Goal: Task Accomplishment & Management: Use online tool/utility

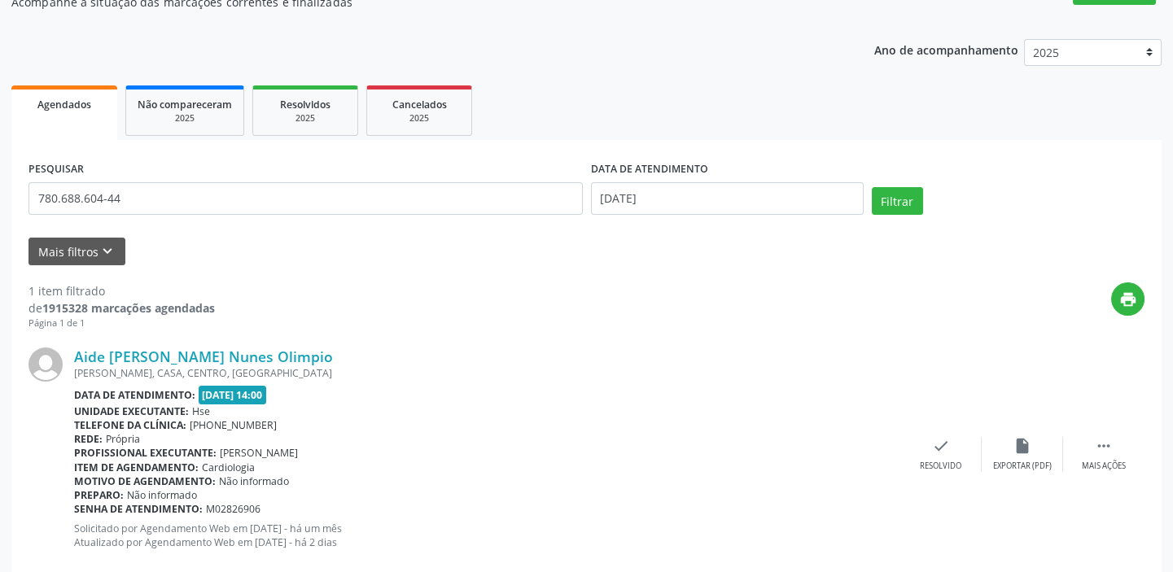
scroll to position [192, 0]
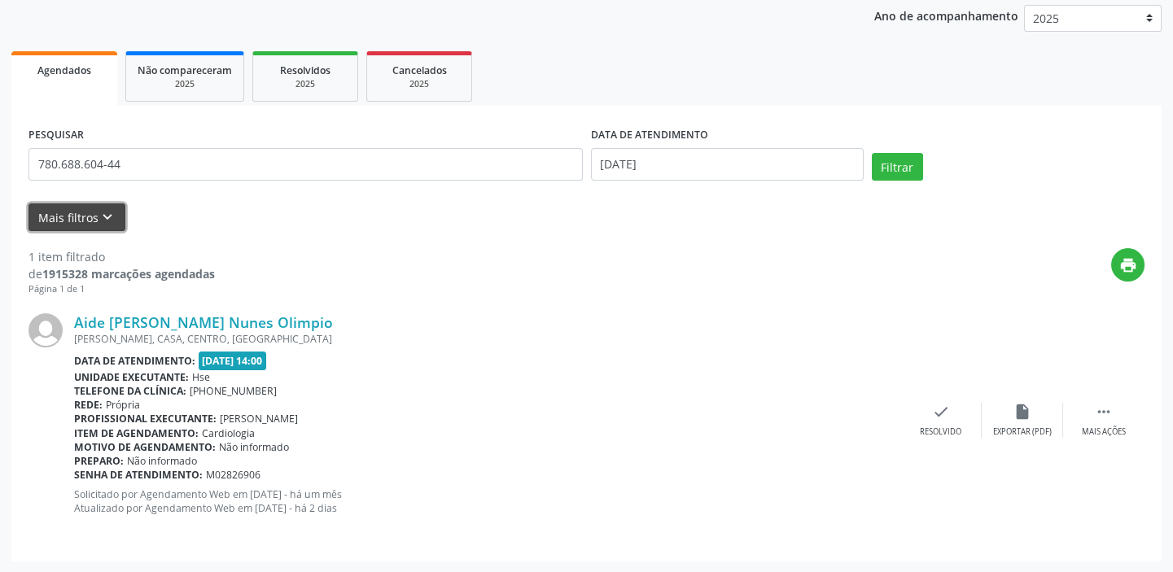
click at [106, 216] on icon "keyboard_arrow_down" at bounding box center [108, 217] width 18 height 18
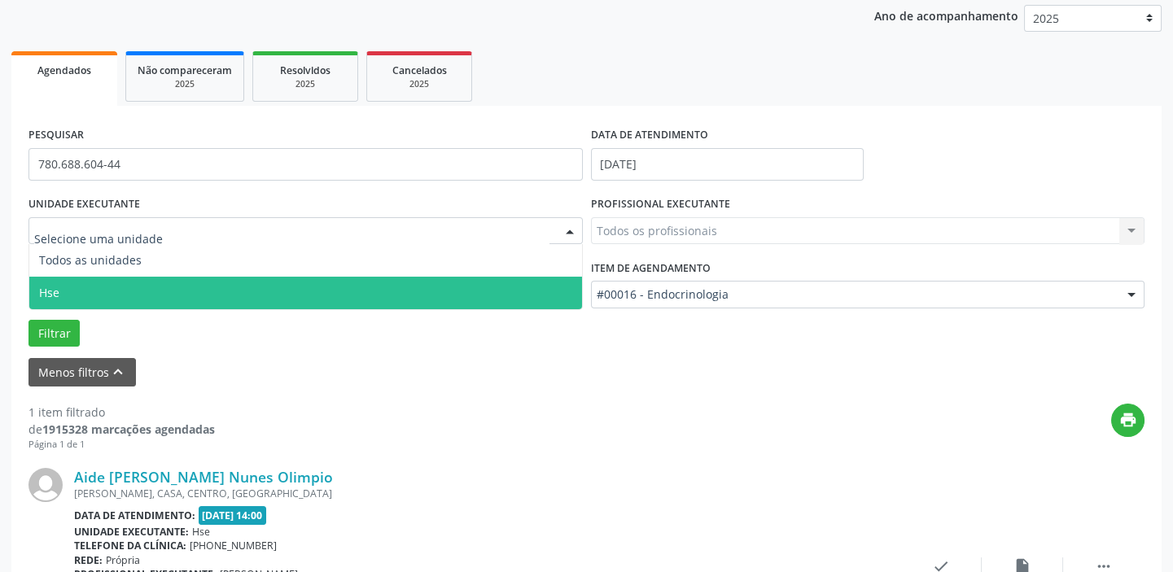
click at [65, 287] on span "Hse" at bounding box center [305, 293] width 553 height 33
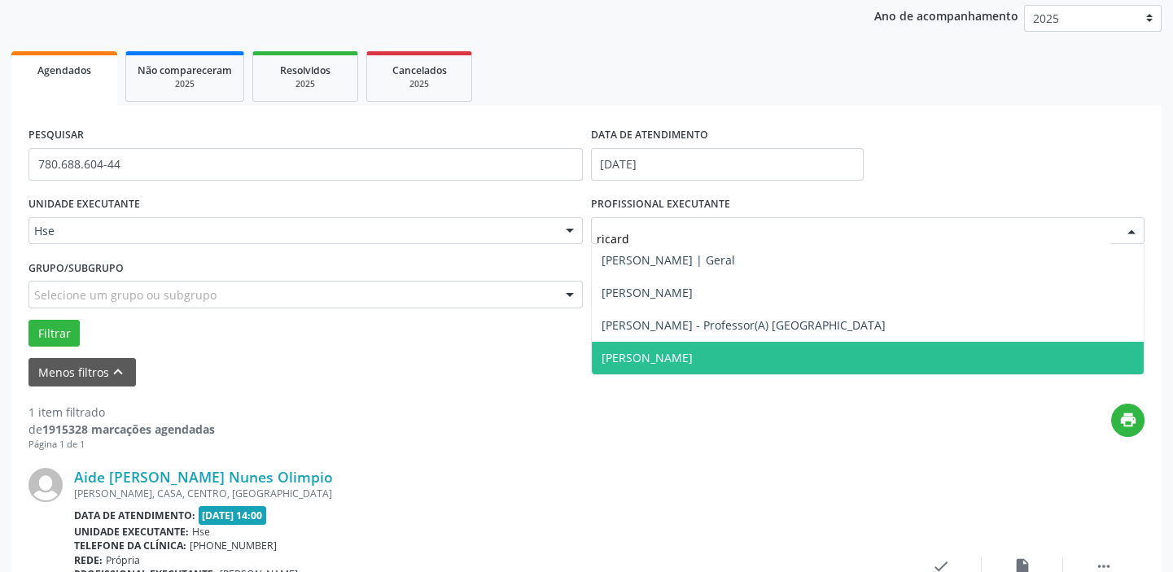
type input "[PERSON_NAME]"
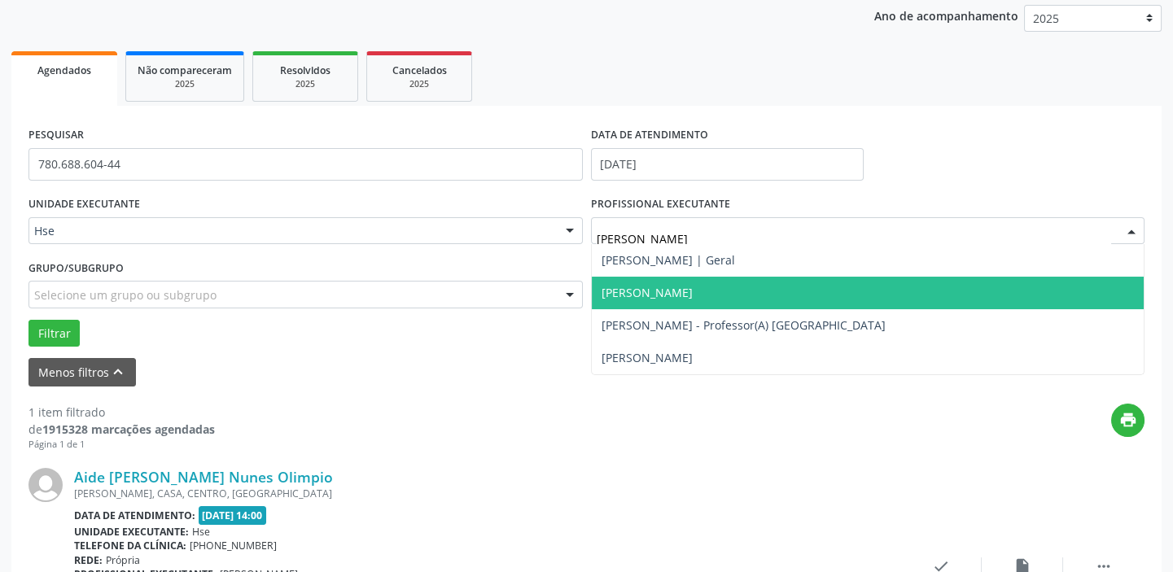
click at [681, 285] on span "[PERSON_NAME]" at bounding box center [647, 292] width 91 height 15
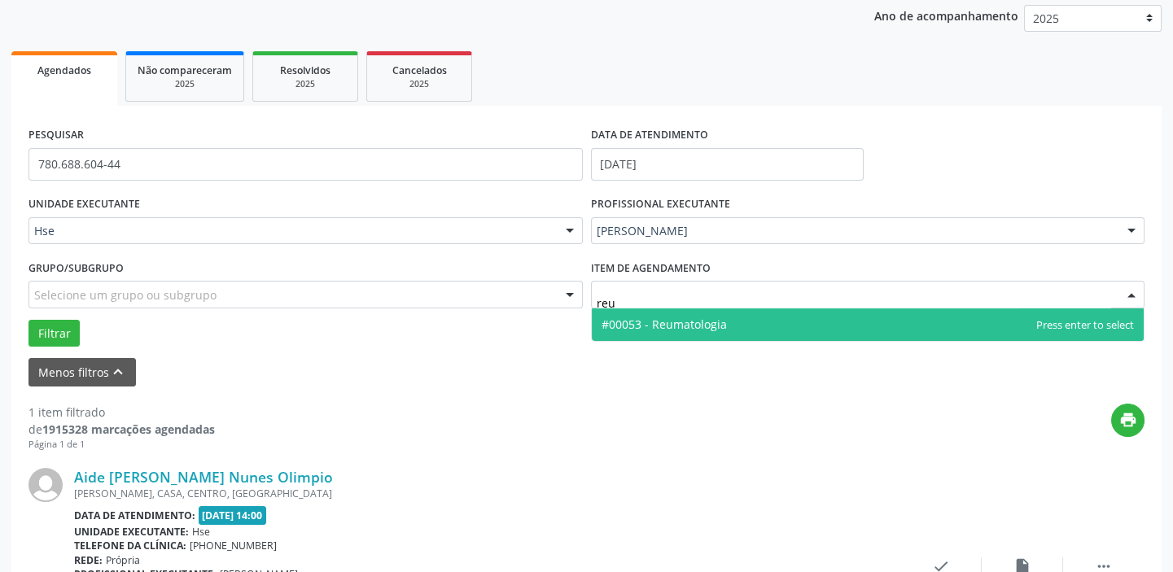
type input "reum"
click at [666, 322] on span "#00053 - Reumatologia" at bounding box center [664, 324] width 125 height 15
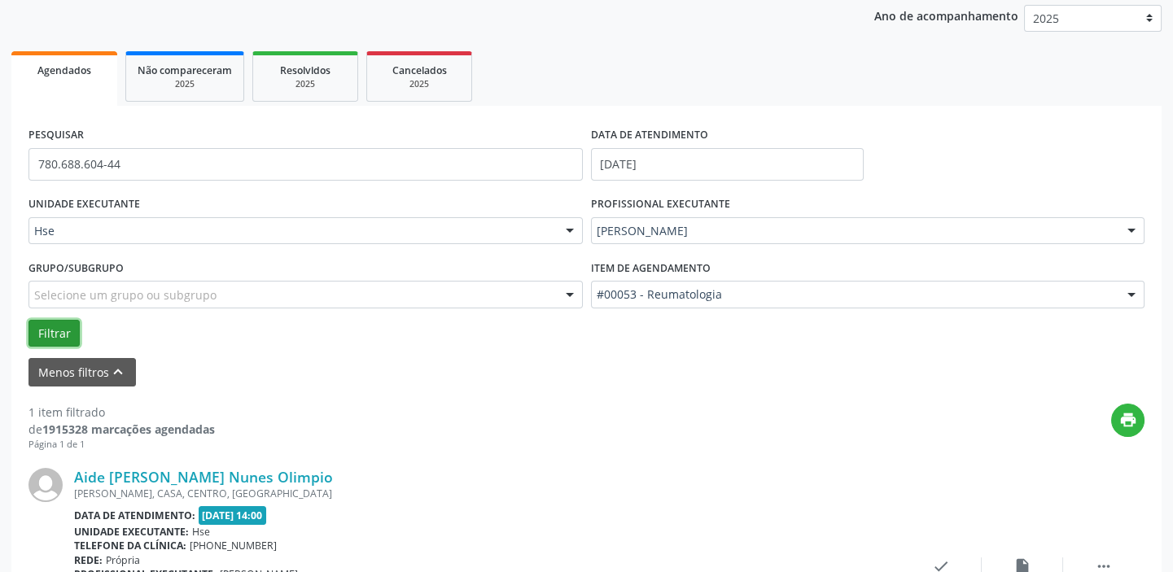
click at [65, 329] on button "Filtrar" at bounding box center [53, 334] width 51 height 28
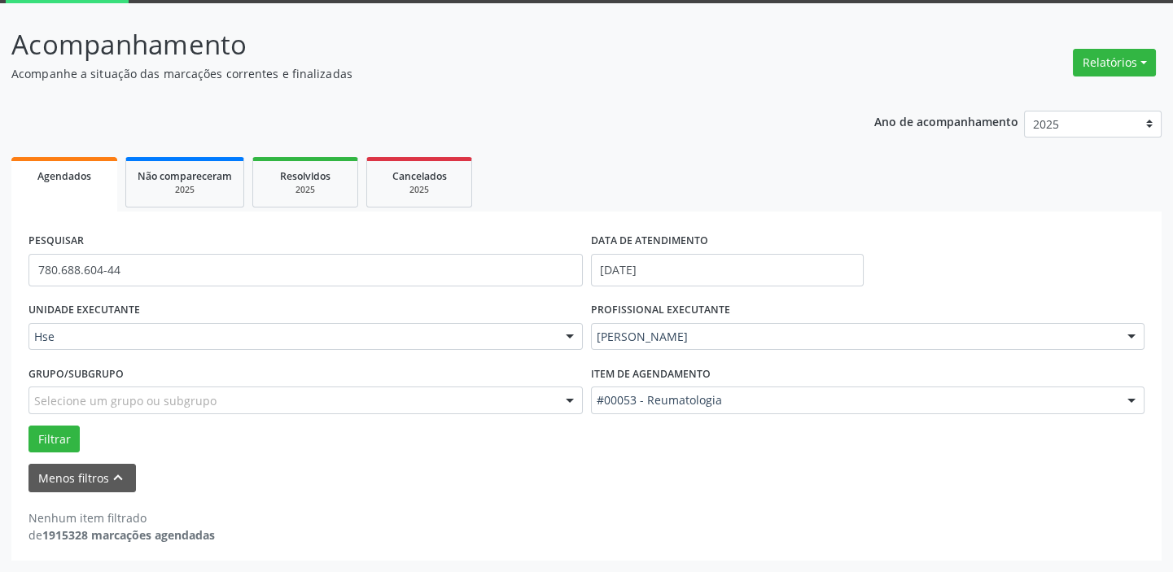
scroll to position [85, 0]
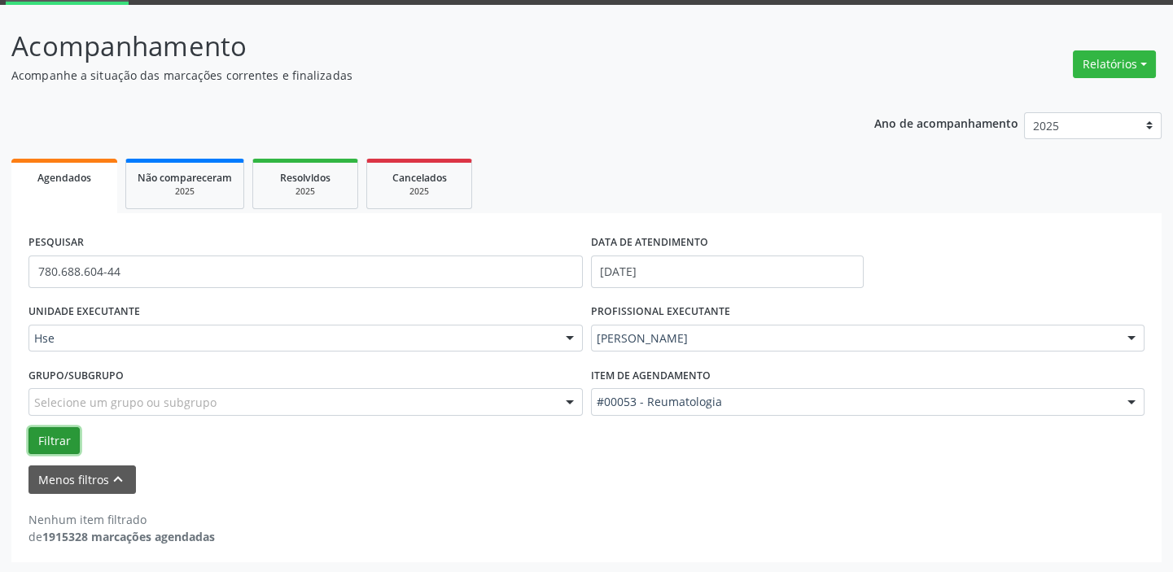
click at [57, 429] on button "Filtrar" at bounding box center [53, 441] width 51 height 28
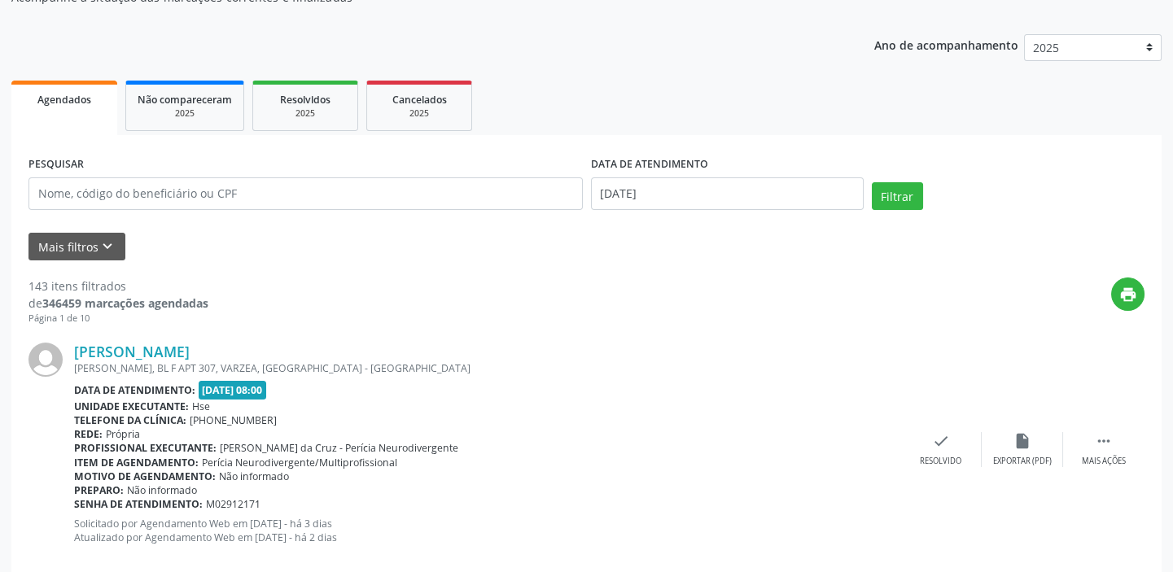
scroll to position [159, 0]
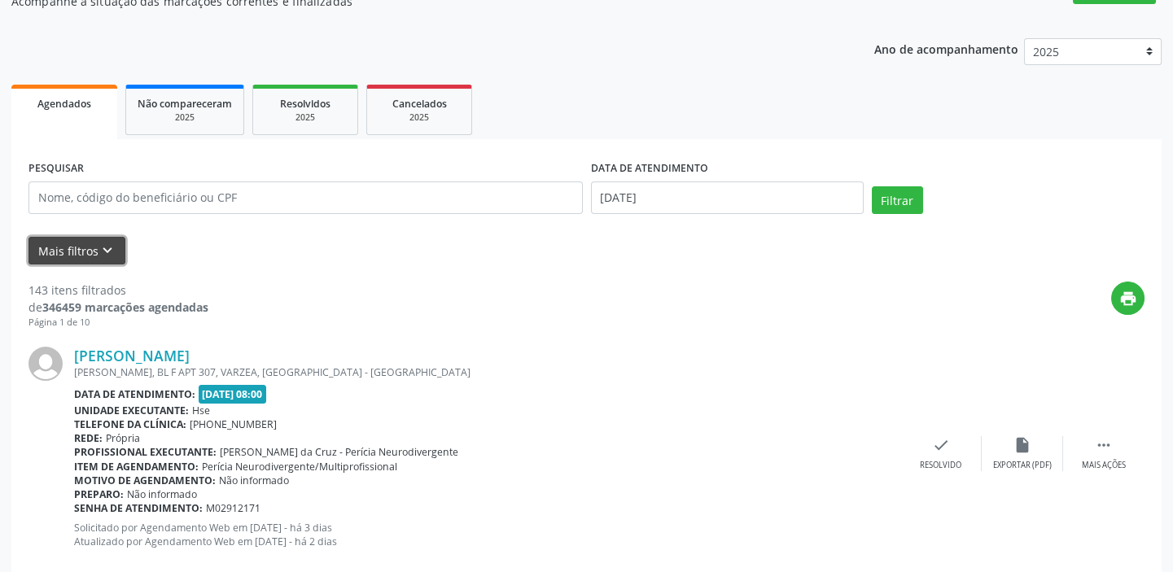
click at [105, 248] on icon "keyboard_arrow_down" at bounding box center [108, 251] width 18 height 18
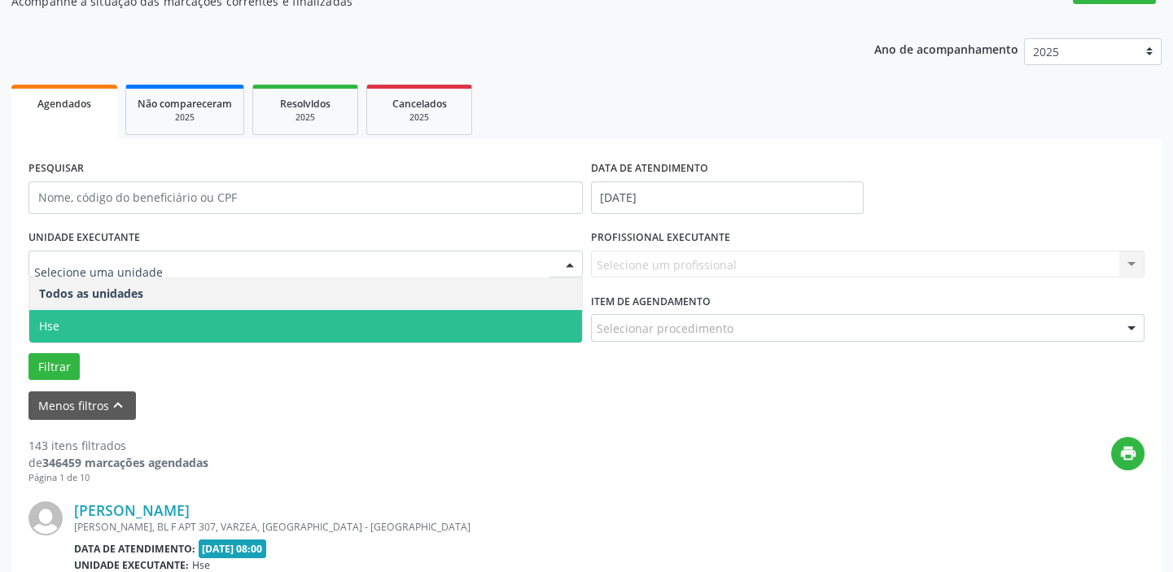
click at [73, 321] on span "Hse" at bounding box center [305, 326] width 553 height 33
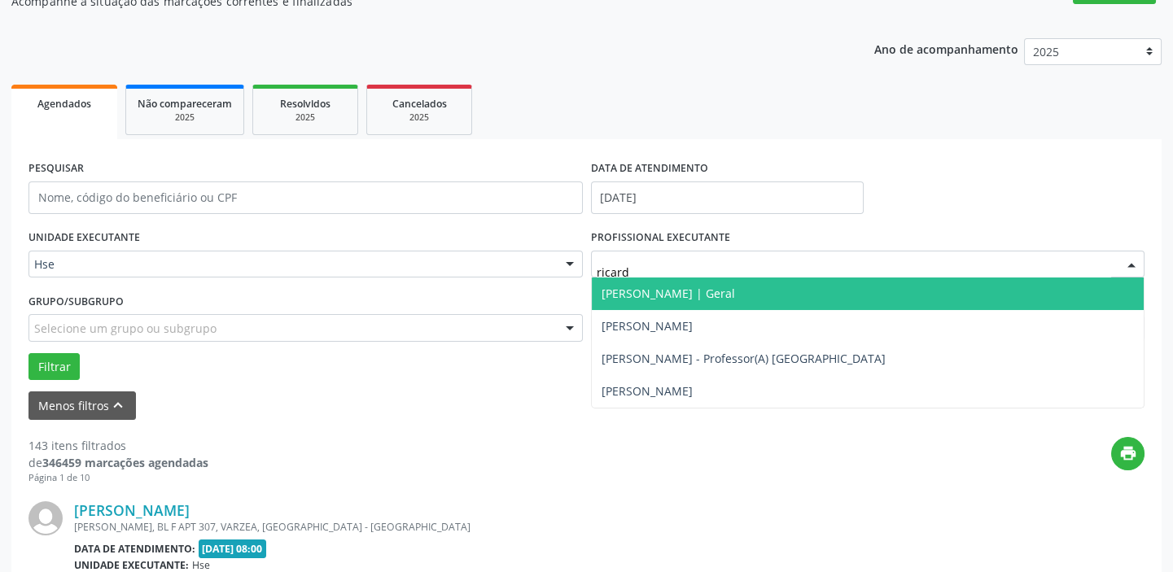
type input "[PERSON_NAME]"
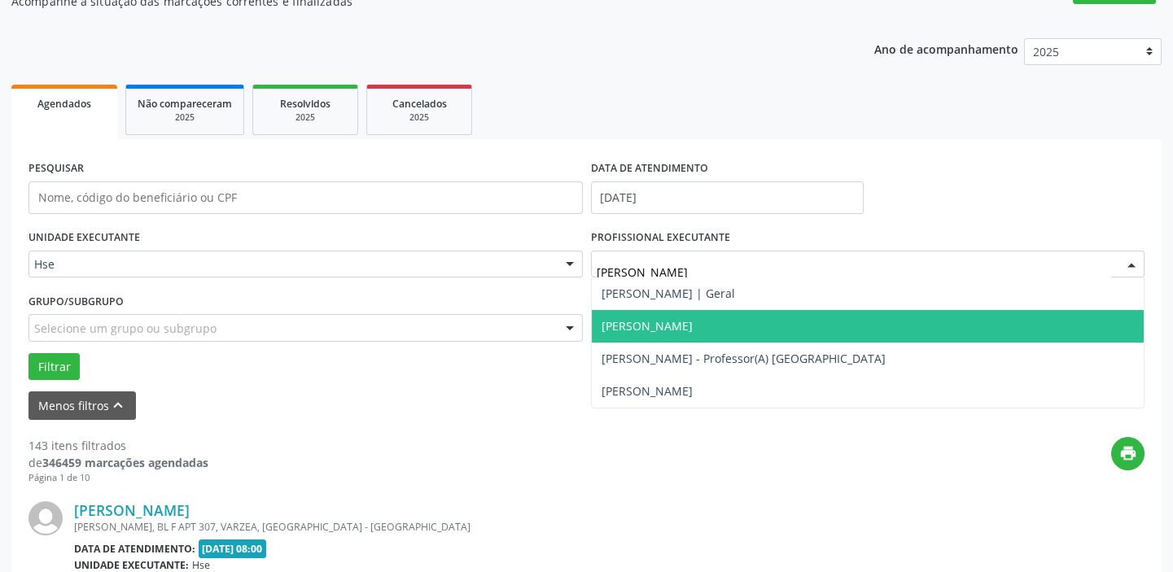
click at [676, 327] on span "[PERSON_NAME]" at bounding box center [647, 325] width 91 height 15
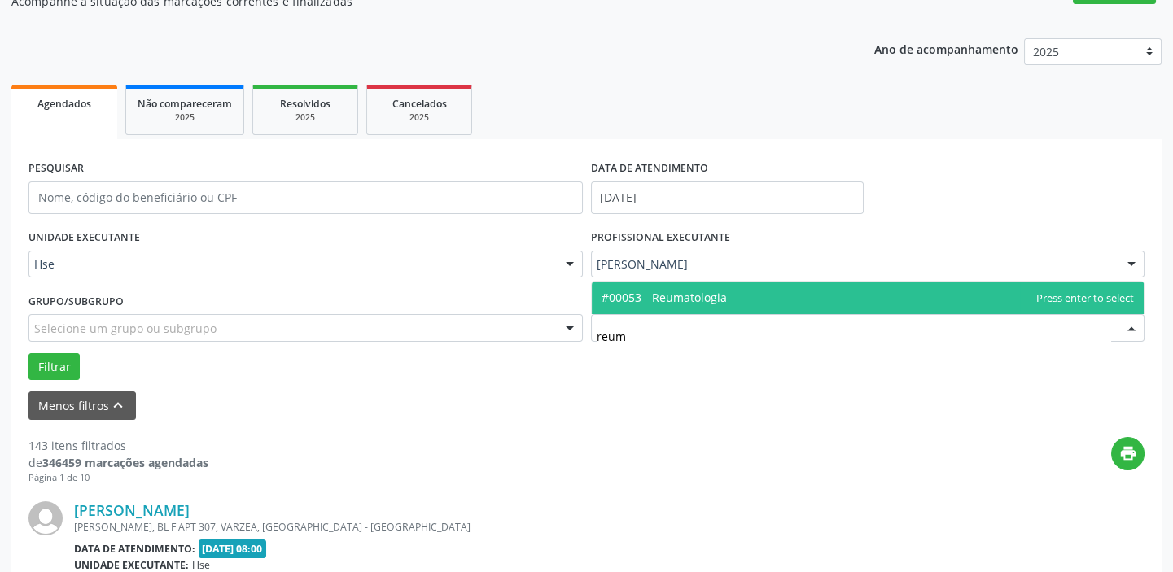
type input "reuma"
click at [697, 306] on span "#00053 - Reumatologia" at bounding box center [868, 298] width 553 height 33
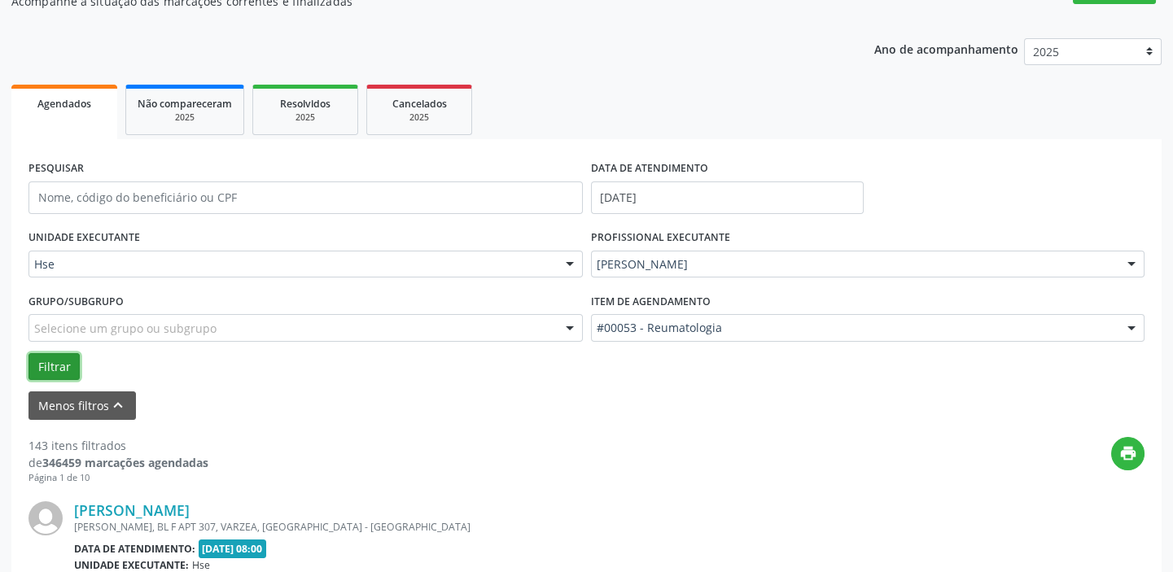
click at [52, 366] on button "Filtrar" at bounding box center [53, 367] width 51 height 28
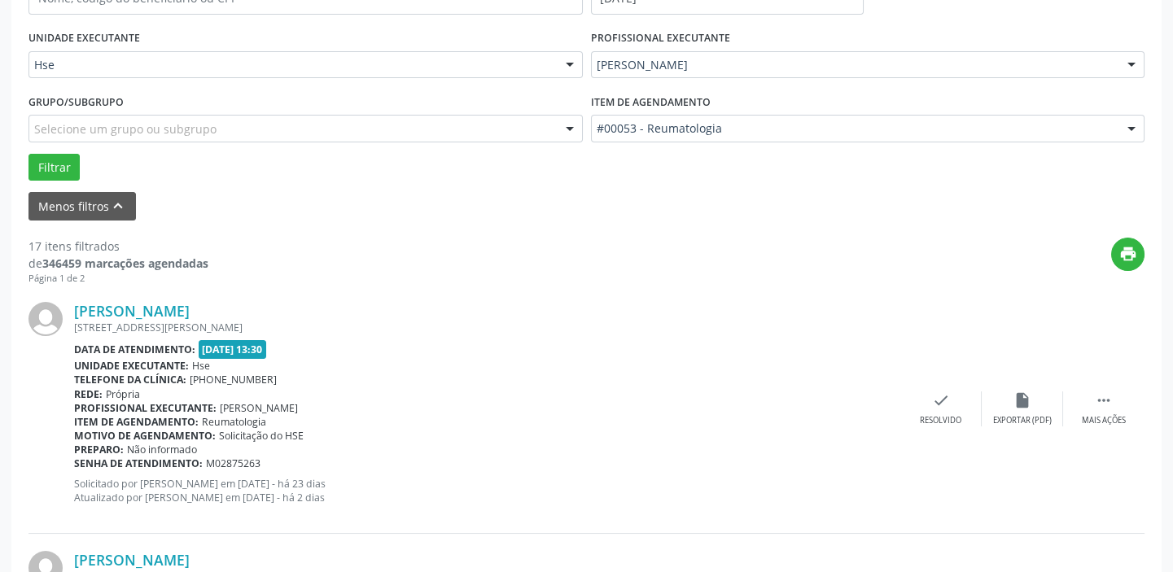
scroll to position [455, 0]
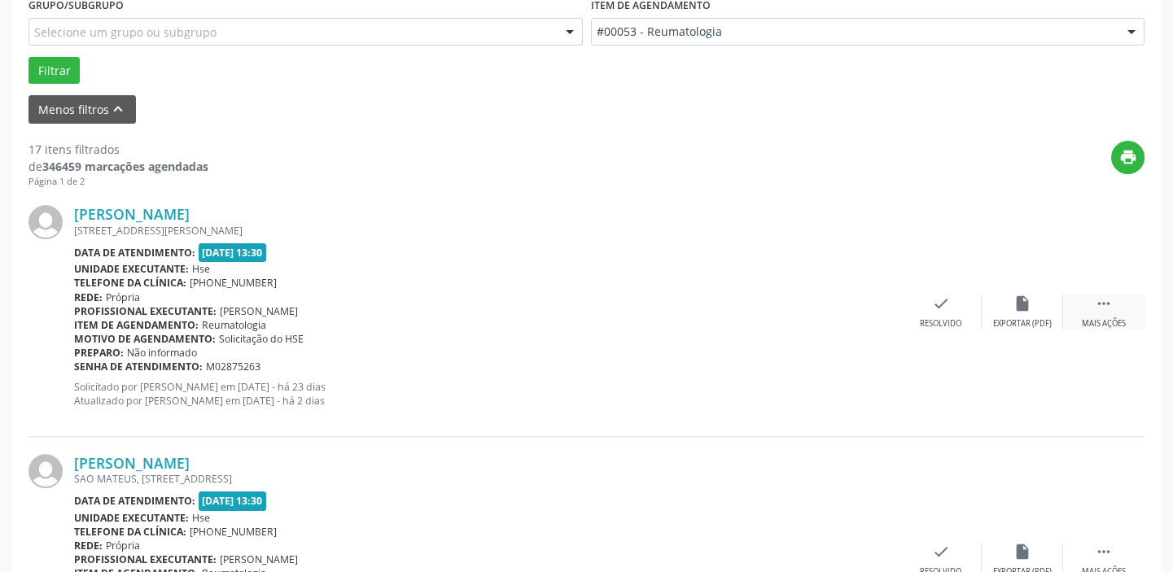
click at [1105, 305] on icon "" at bounding box center [1104, 304] width 18 height 18
click at [1024, 306] on icon "alarm_off" at bounding box center [1023, 304] width 18 height 18
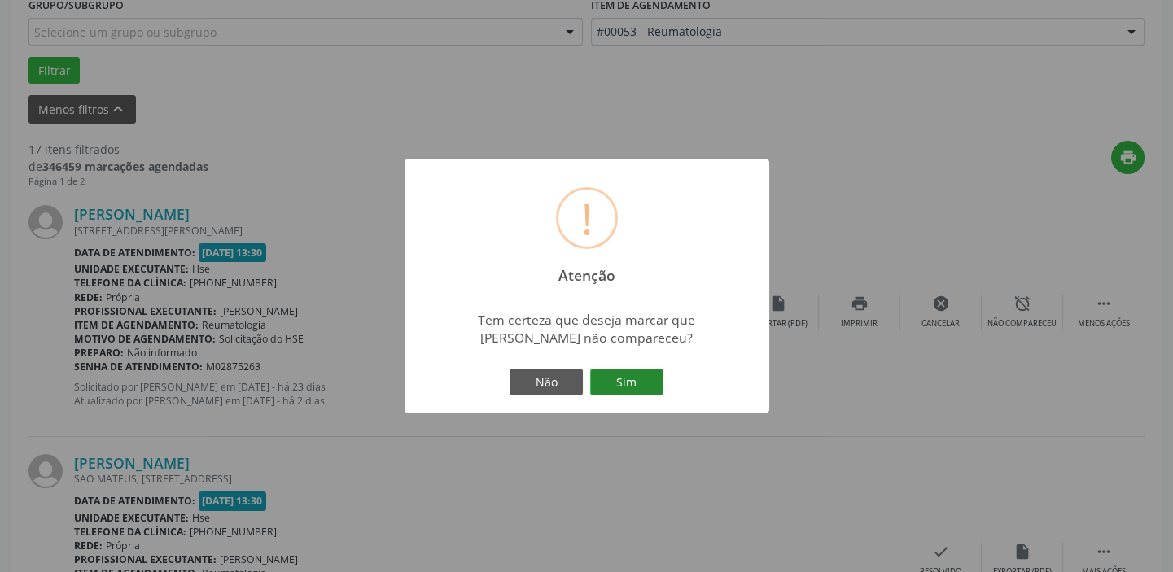
click at [622, 381] on button "Sim" at bounding box center [626, 383] width 73 height 28
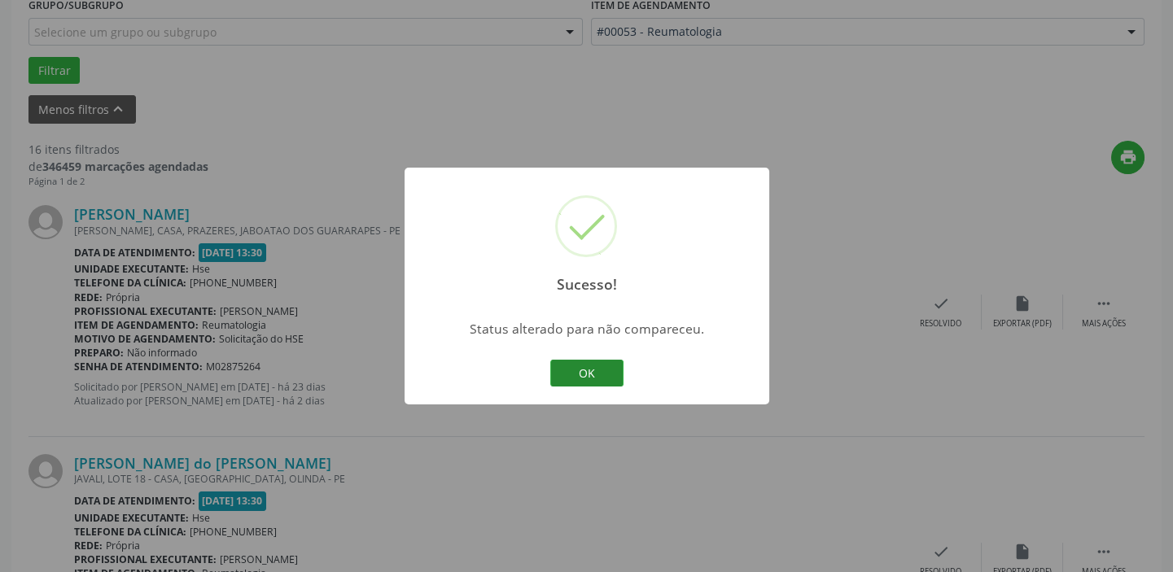
click at [588, 376] on button "OK" at bounding box center [586, 374] width 73 height 28
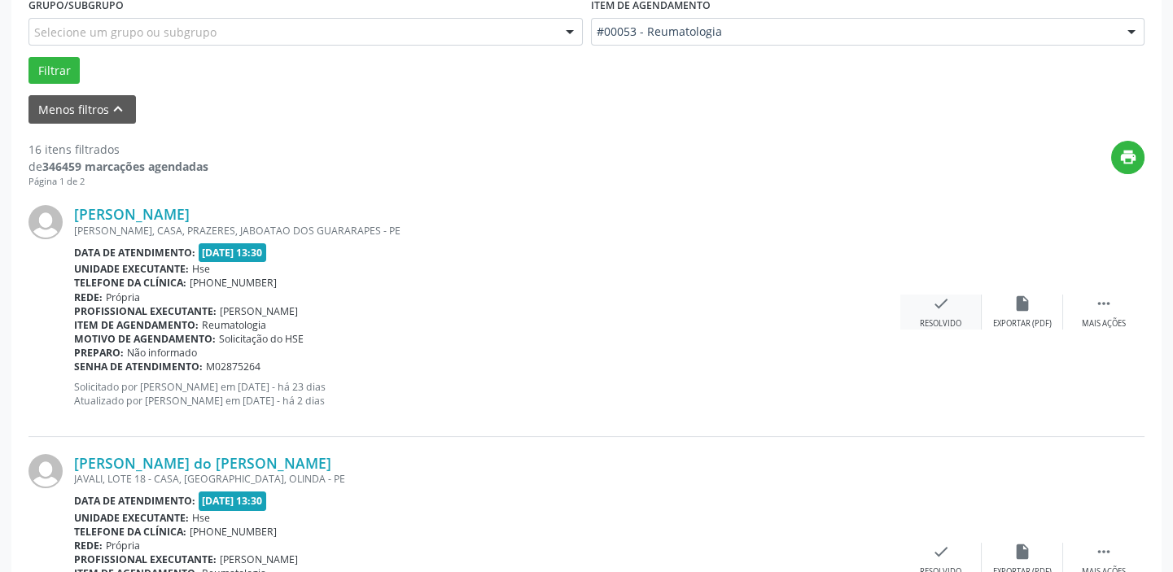
click at [934, 313] on div "check Resolvido" at bounding box center [940, 312] width 81 height 35
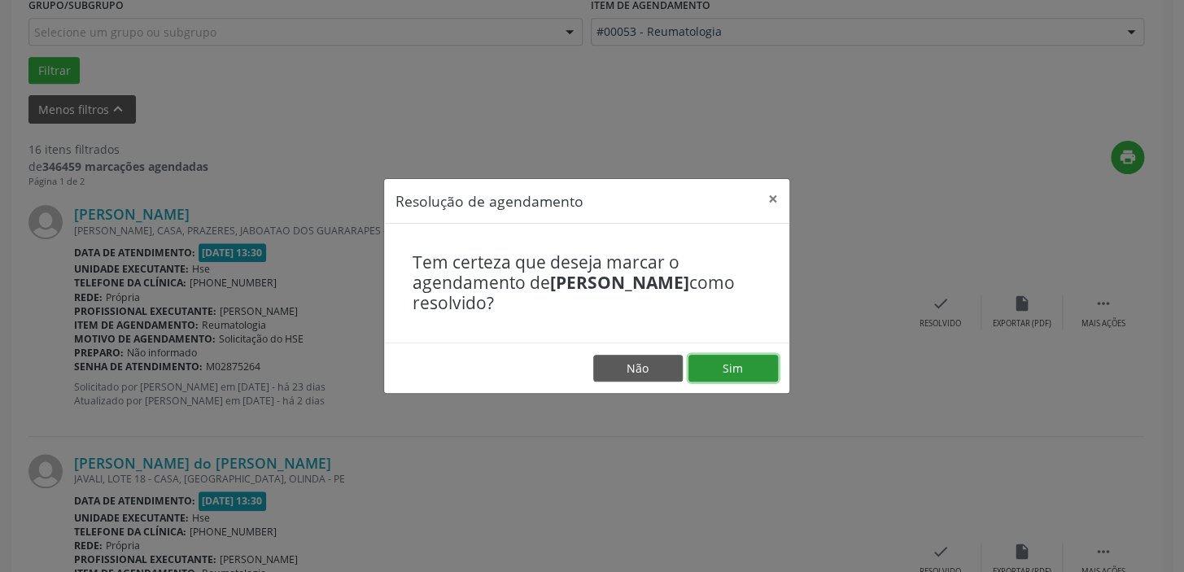
click at [747, 361] on button "Sim" at bounding box center [734, 369] width 90 height 28
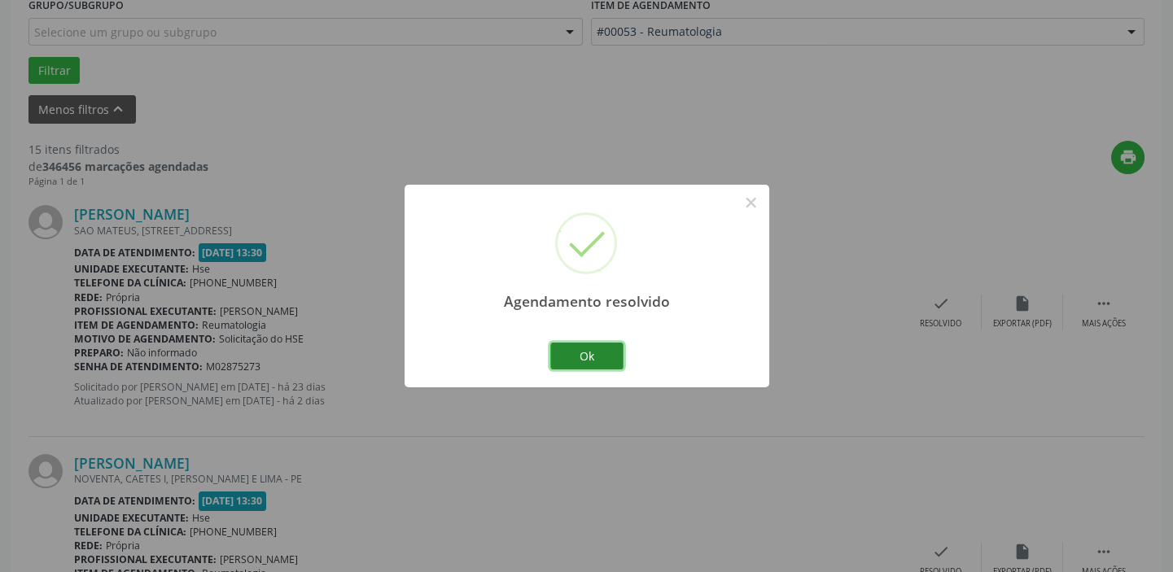
click at [602, 353] on button "Ok" at bounding box center [586, 357] width 73 height 28
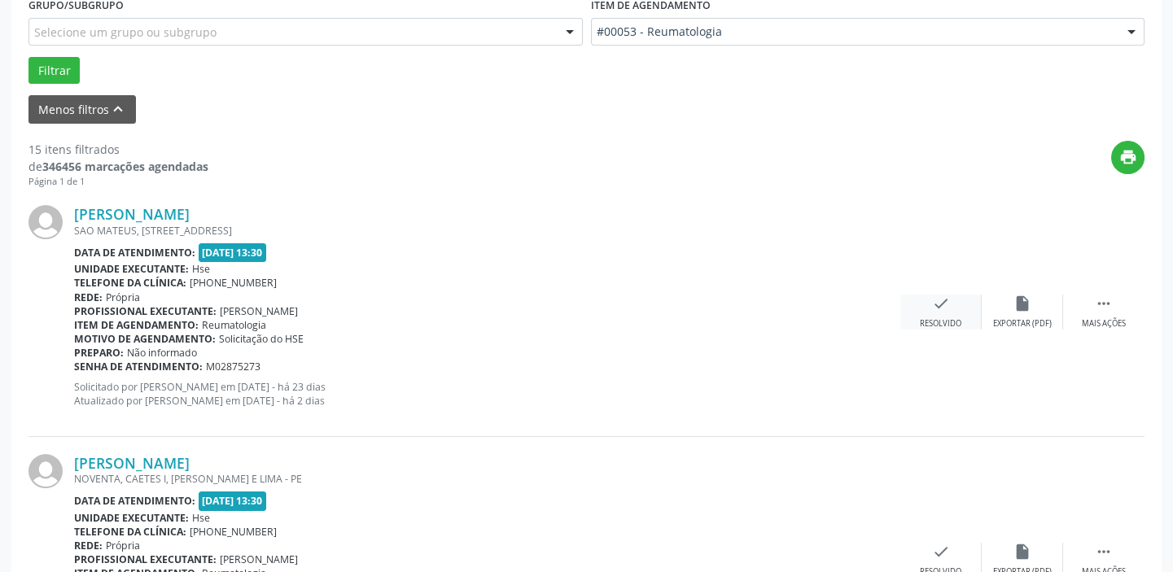
click at [926, 316] on div "check Resolvido" at bounding box center [940, 312] width 81 height 35
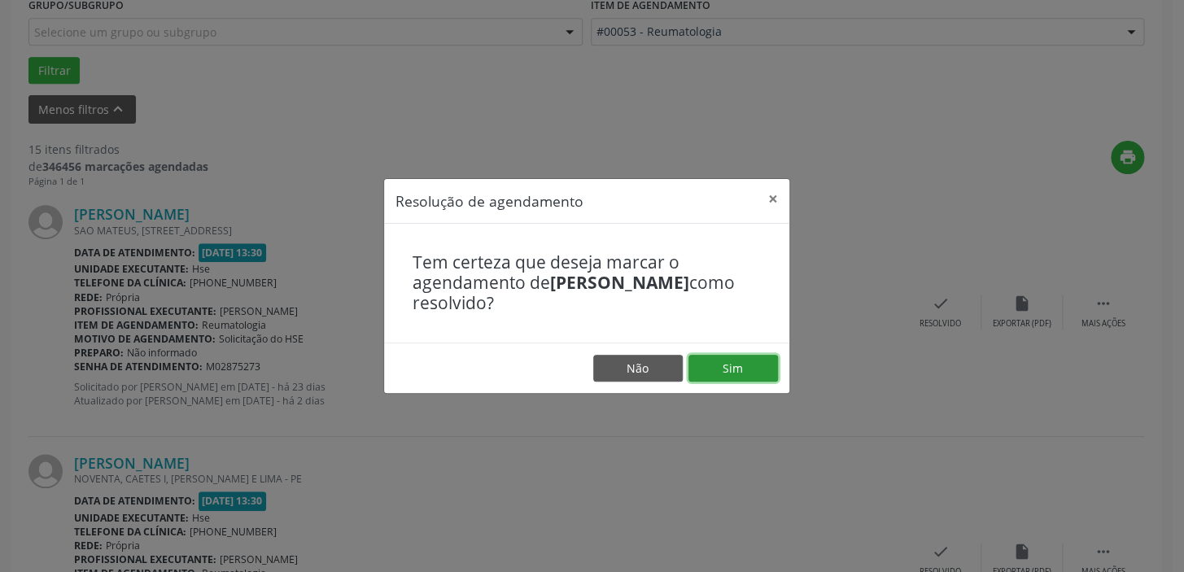
click at [752, 373] on button "Sim" at bounding box center [734, 369] width 90 height 28
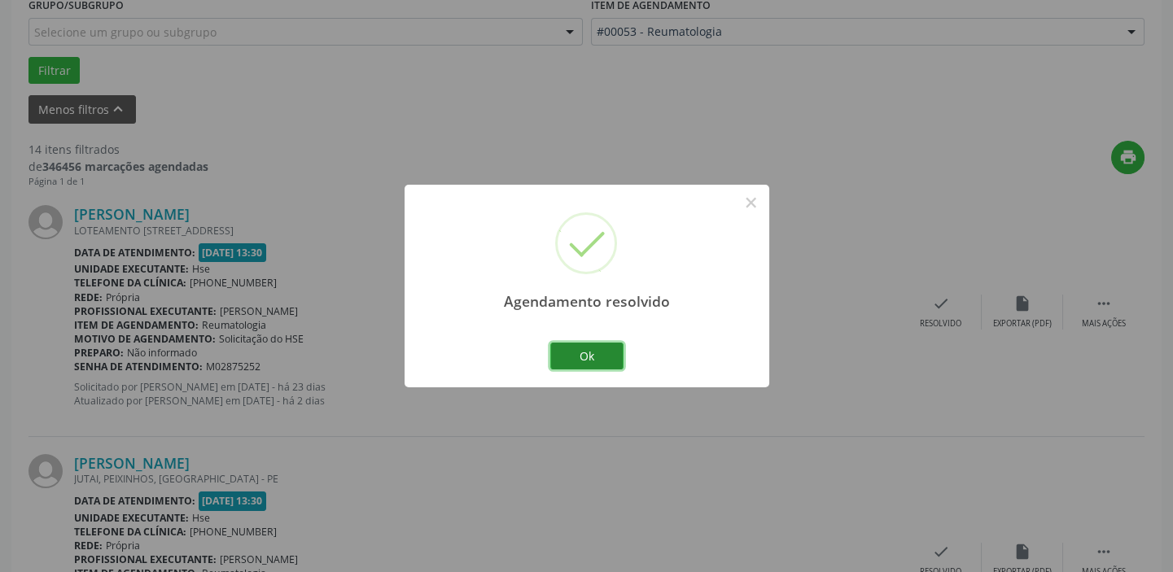
click at [589, 353] on button "Ok" at bounding box center [586, 357] width 73 height 28
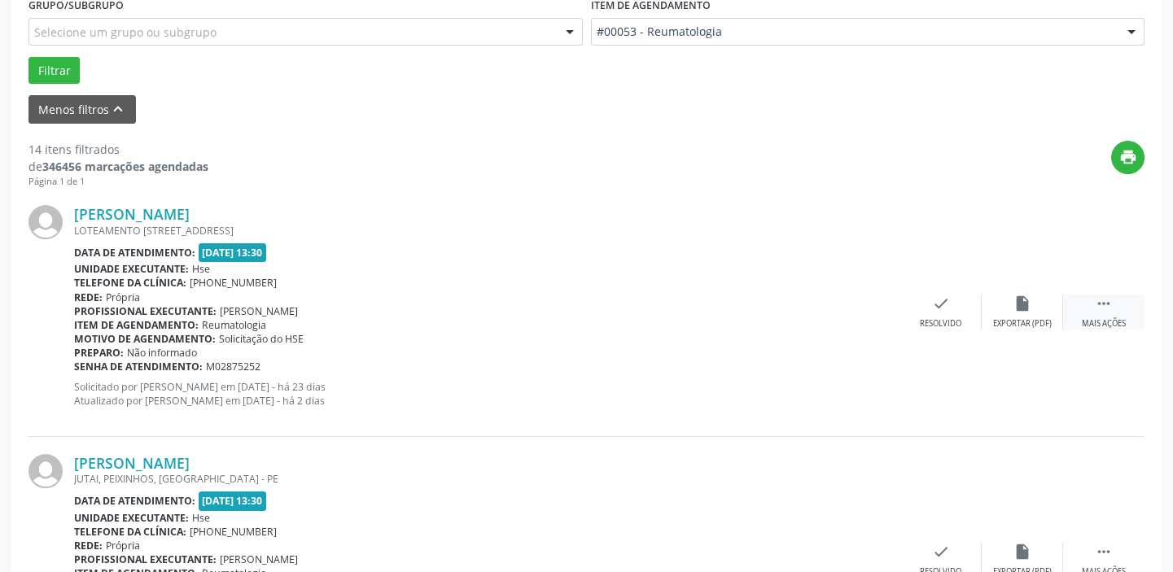
click at [1093, 303] on div " Mais ações" at bounding box center [1103, 312] width 81 height 35
click at [1016, 302] on icon "alarm_off" at bounding box center [1023, 304] width 18 height 18
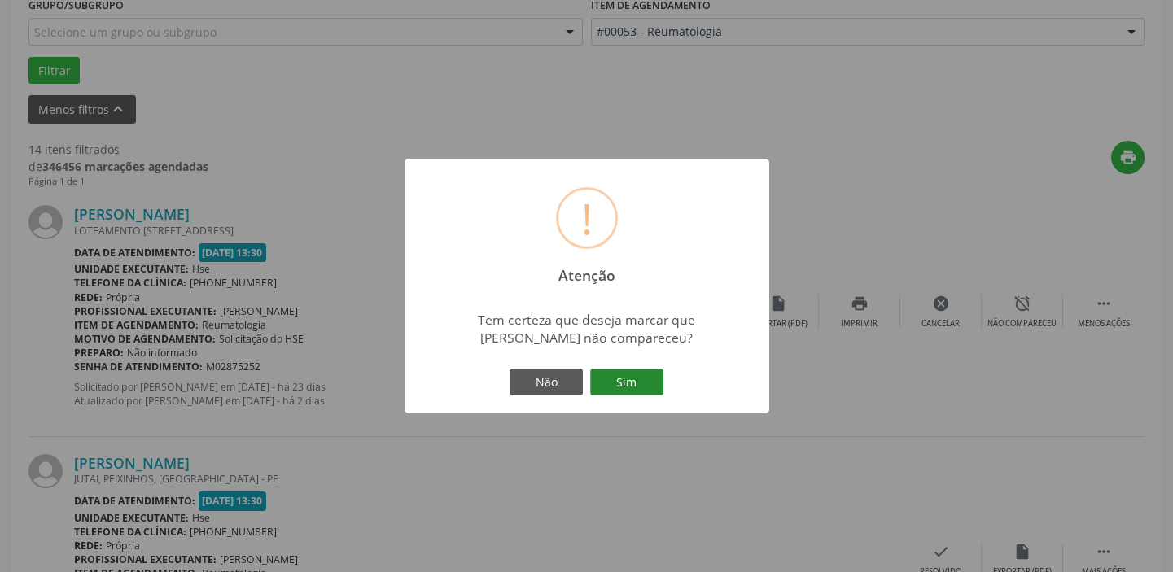
click at [629, 376] on button "Sim" at bounding box center [626, 383] width 73 height 28
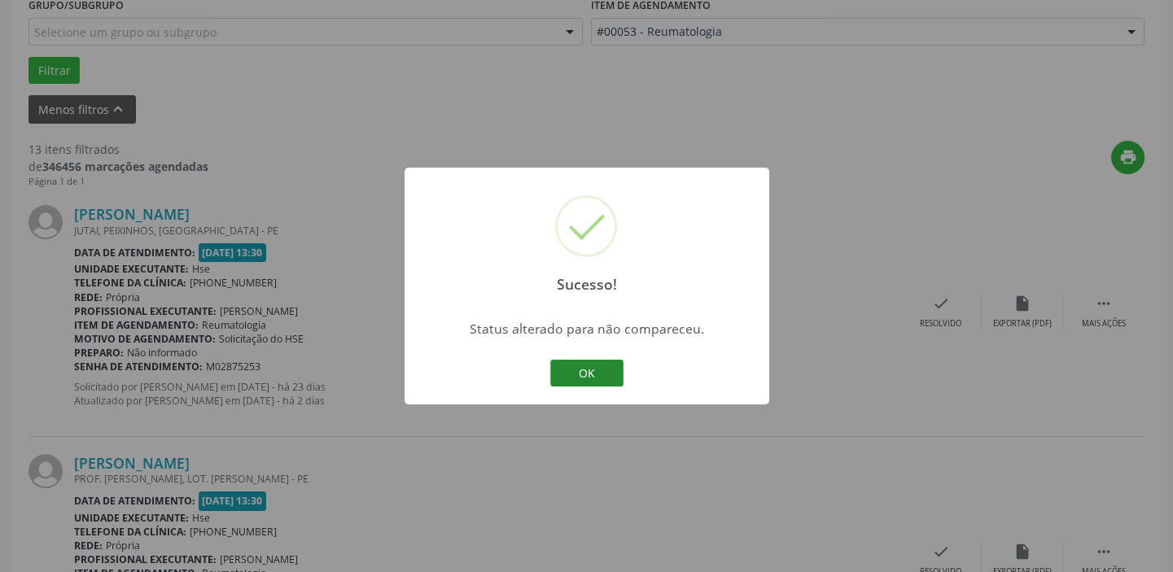
click at [585, 369] on button "OK" at bounding box center [586, 374] width 73 height 28
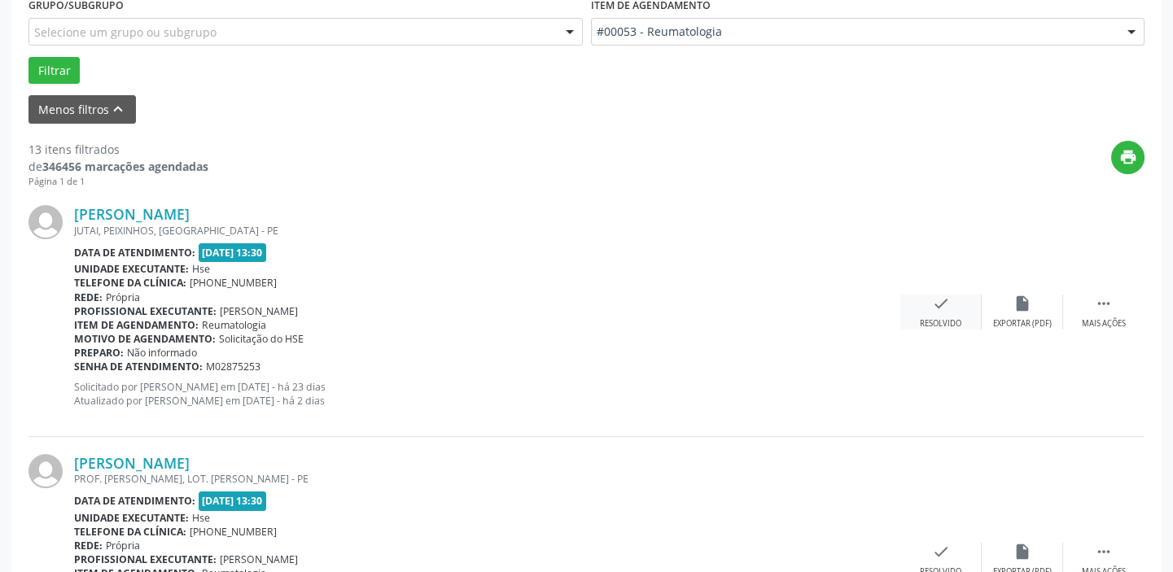
click at [943, 305] on icon "check" at bounding box center [941, 304] width 18 height 18
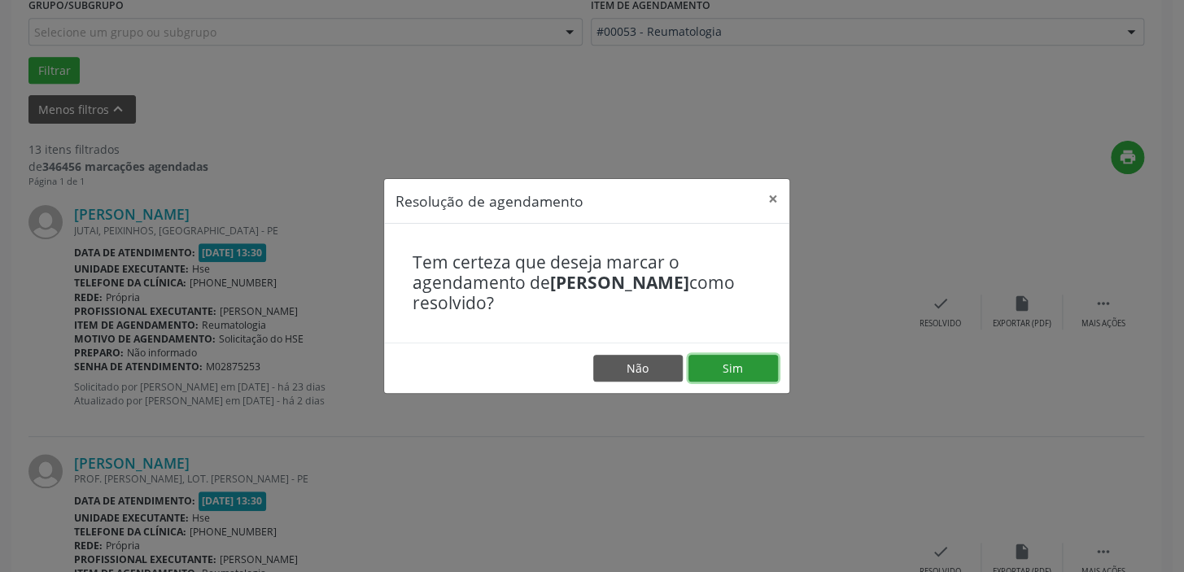
click at [725, 367] on button "Sim" at bounding box center [734, 369] width 90 height 28
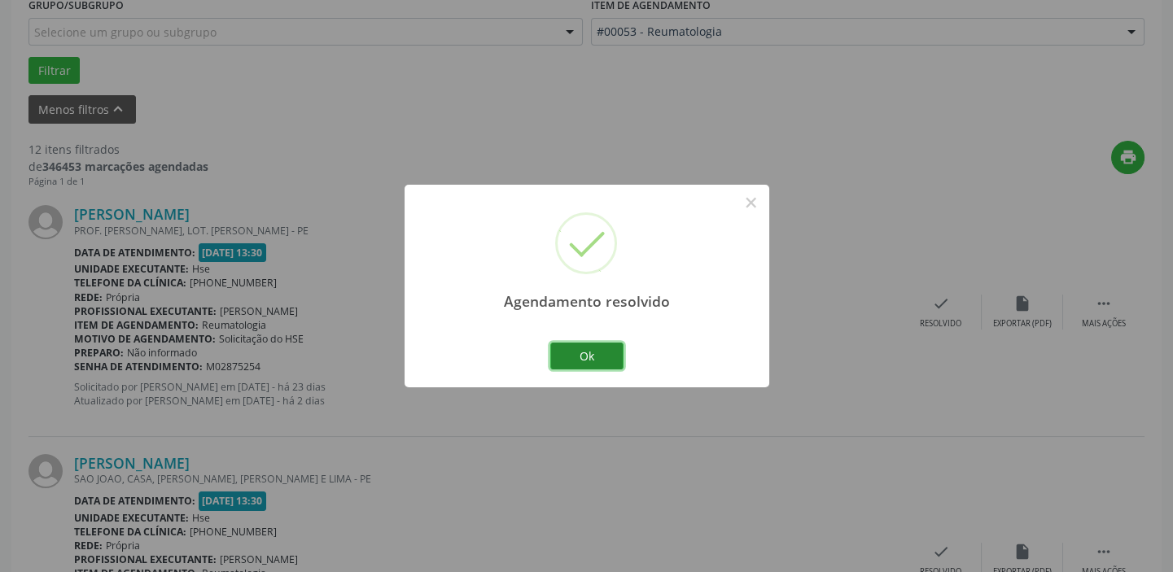
click at [591, 357] on button "Ok" at bounding box center [586, 357] width 73 height 28
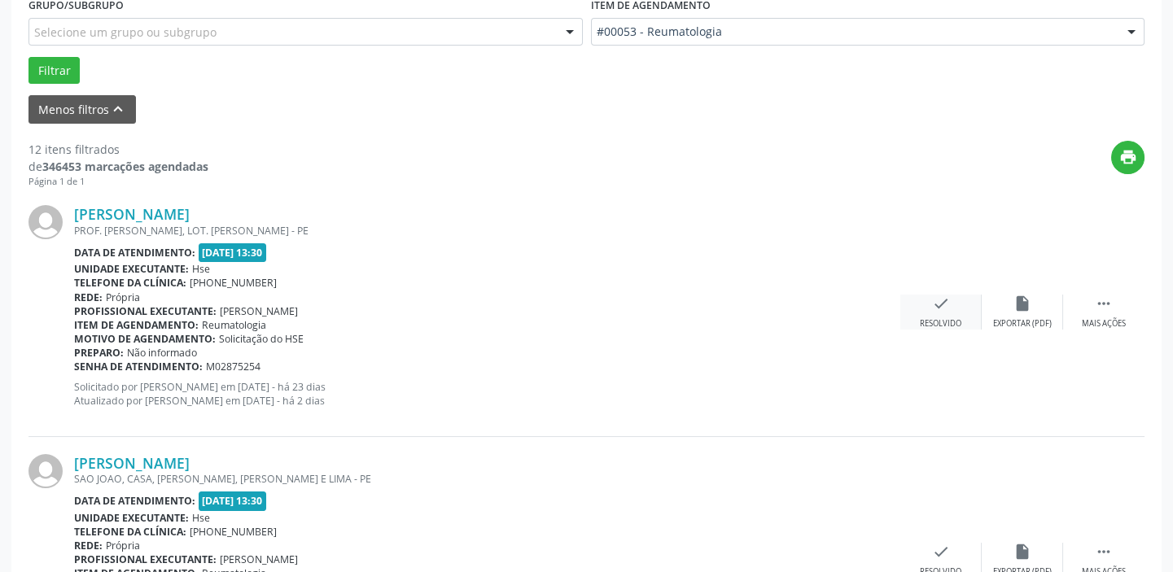
click at [948, 300] on icon "check" at bounding box center [941, 304] width 18 height 18
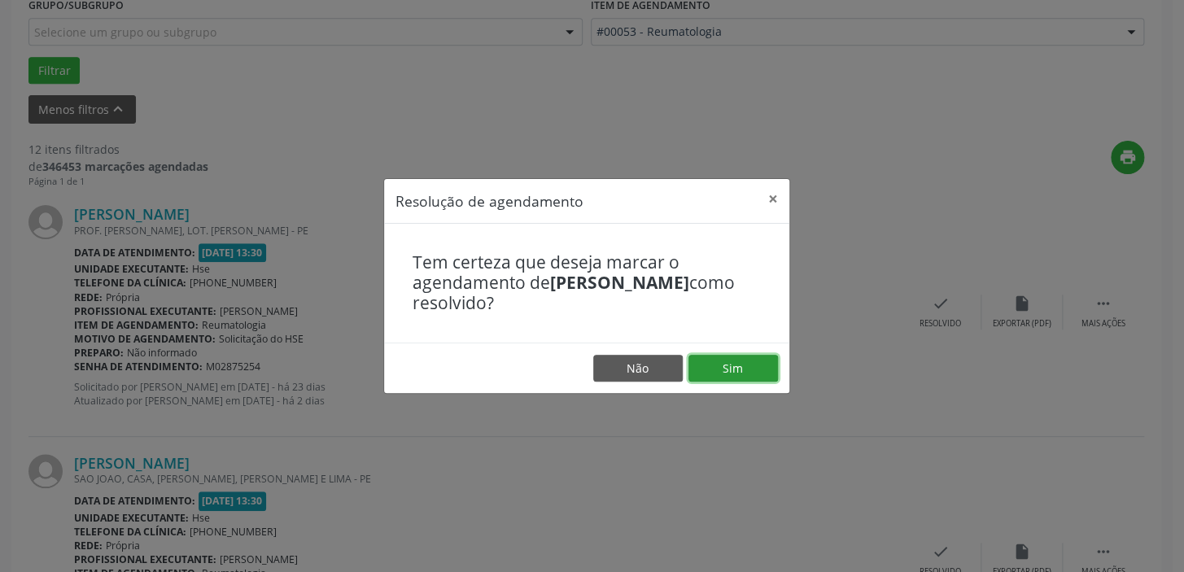
click at [733, 360] on button "Sim" at bounding box center [734, 369] width 90 height 28
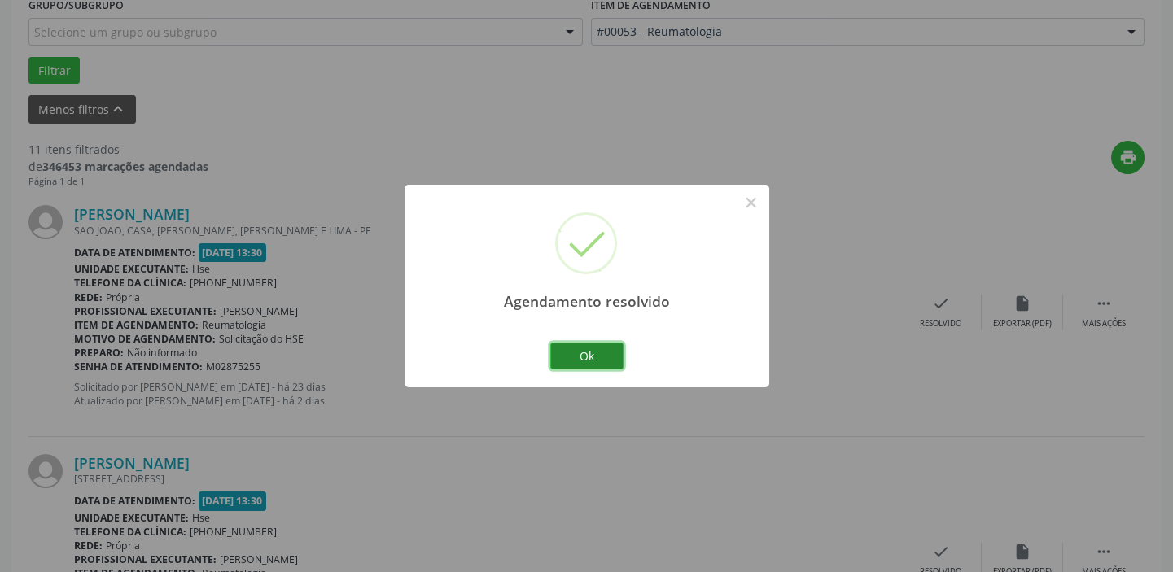
click at [610, 356] on button "Ok" at bounding box center [586, 357] width 73 height 28
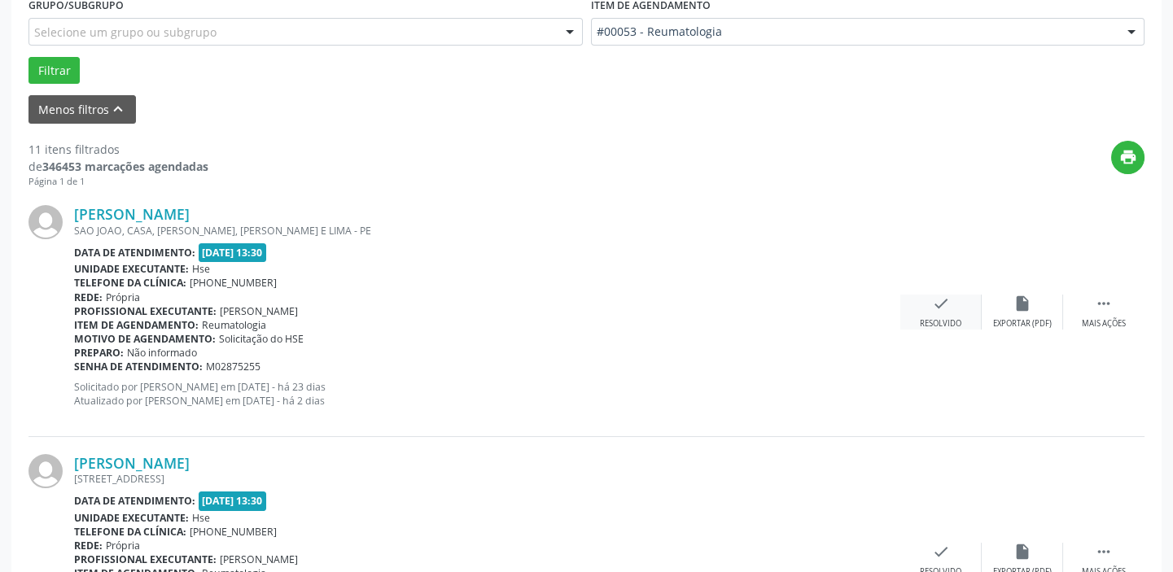
click at [952, 309] on div "check Resolvido" at bounding box center [940, 312] width 81 height 35
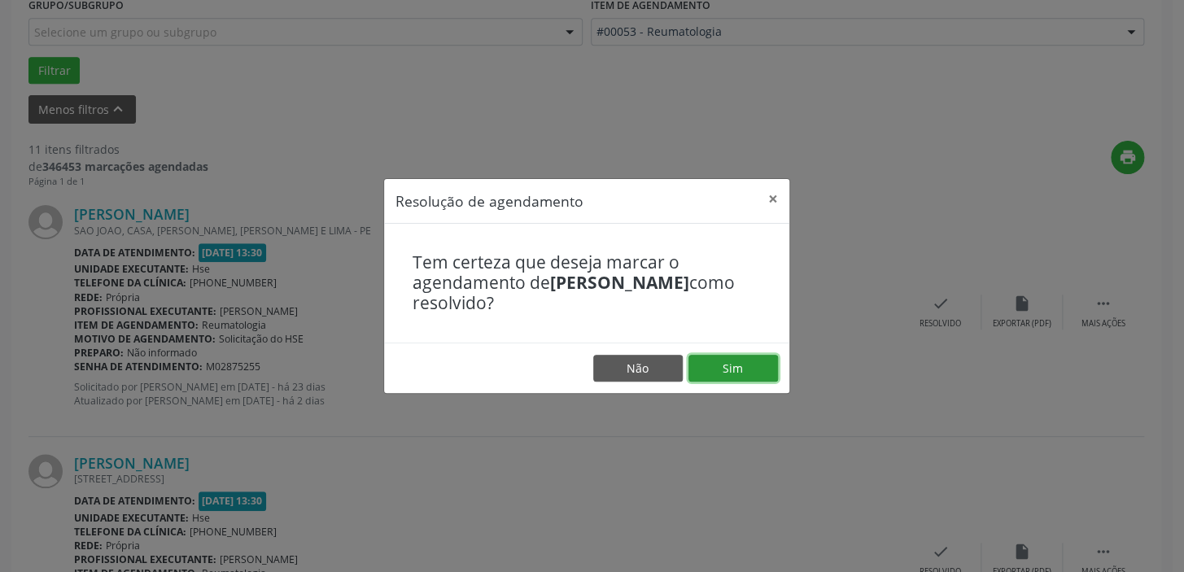
click at [730, 365] on button "Sim" at bounding box center [734, 369] width 90 height 28
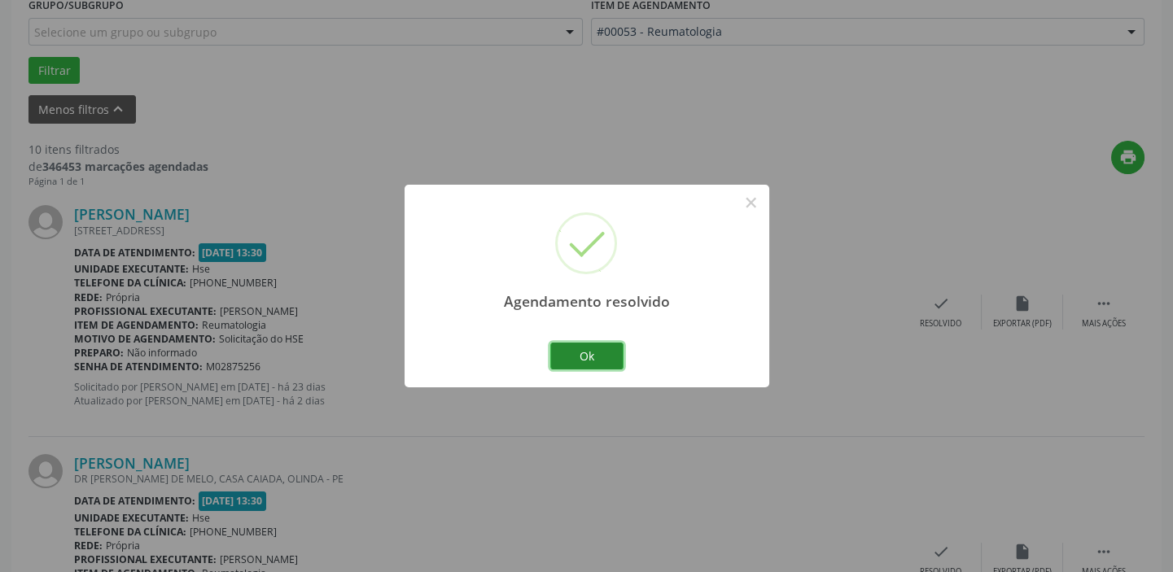
click at [577, 354] on button "Ok" at bounding box center [586, 357] width 73 height 28
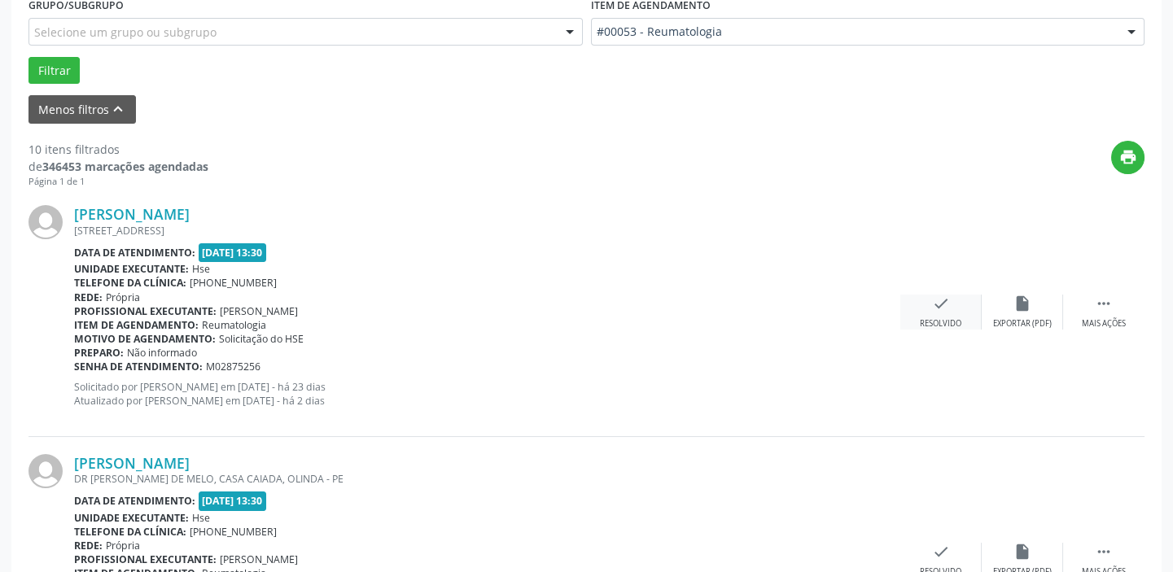
click at [937, 300] on icon "check" at bounding box center [941, 304] width 18 height 18
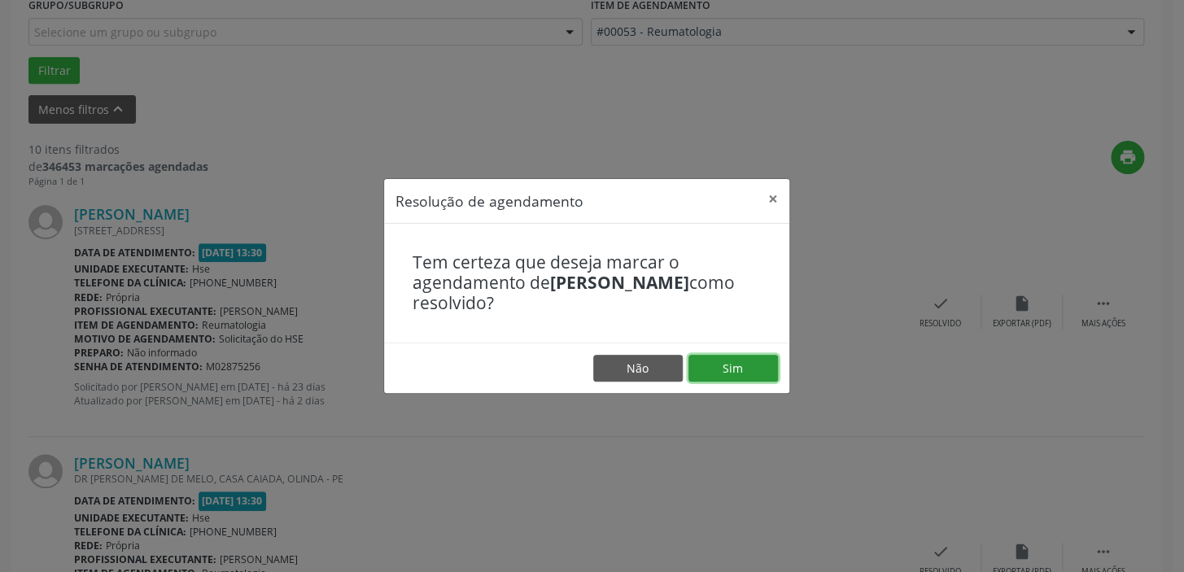
click at [730, 363] on button "Sim" at bounding box center [734, 369] width 90 height 28
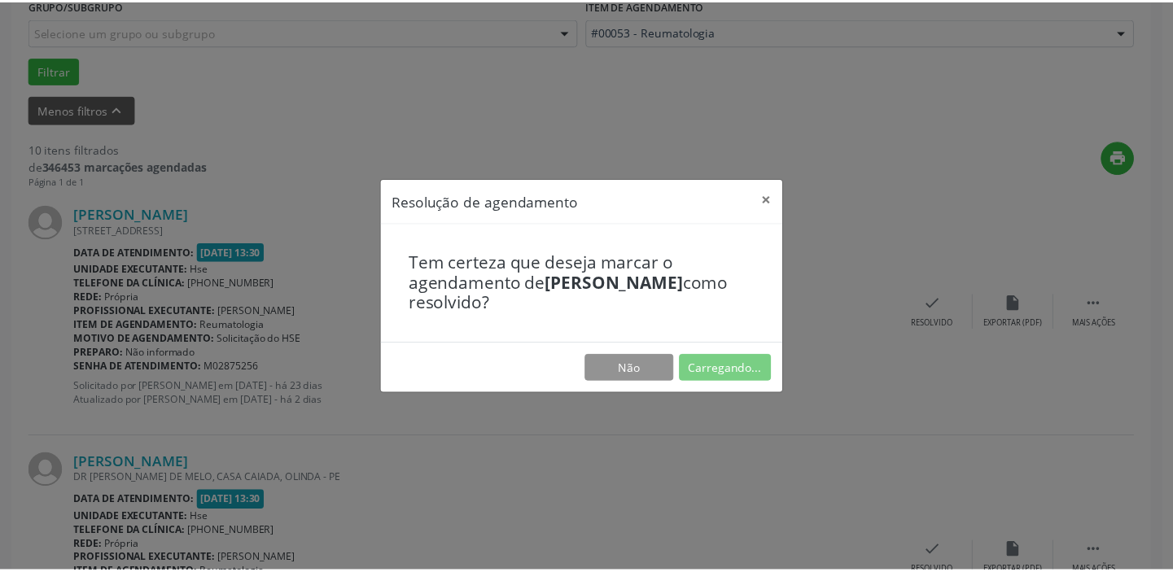
scroll to position [120, 0]
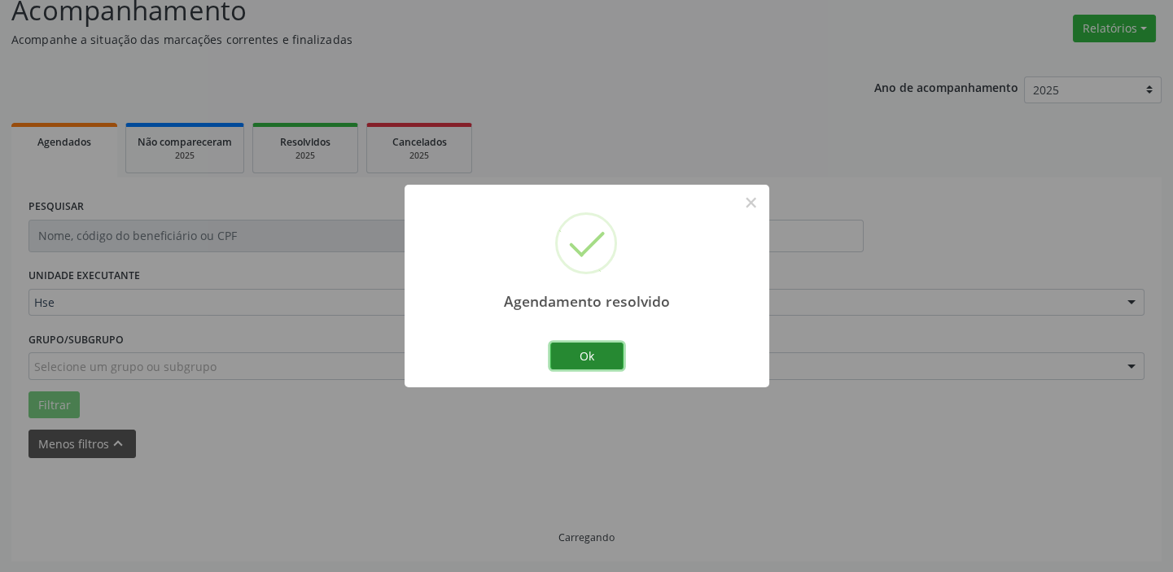
click at [578, 355] on button "Ok" at bounding box center [586, 357] width 73 height 28
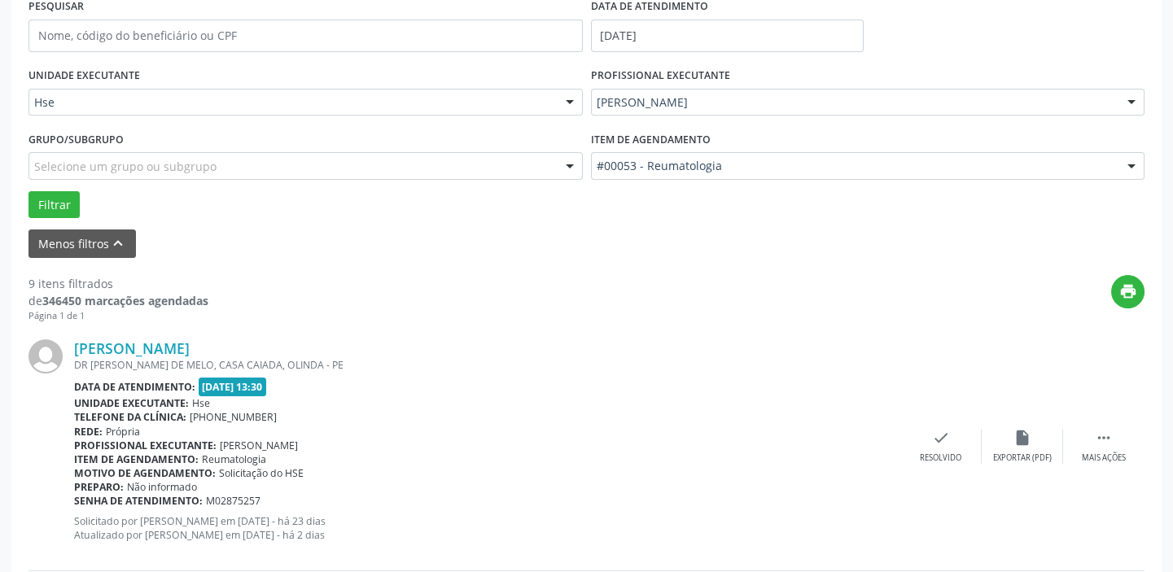
scroll to position [342, 0]
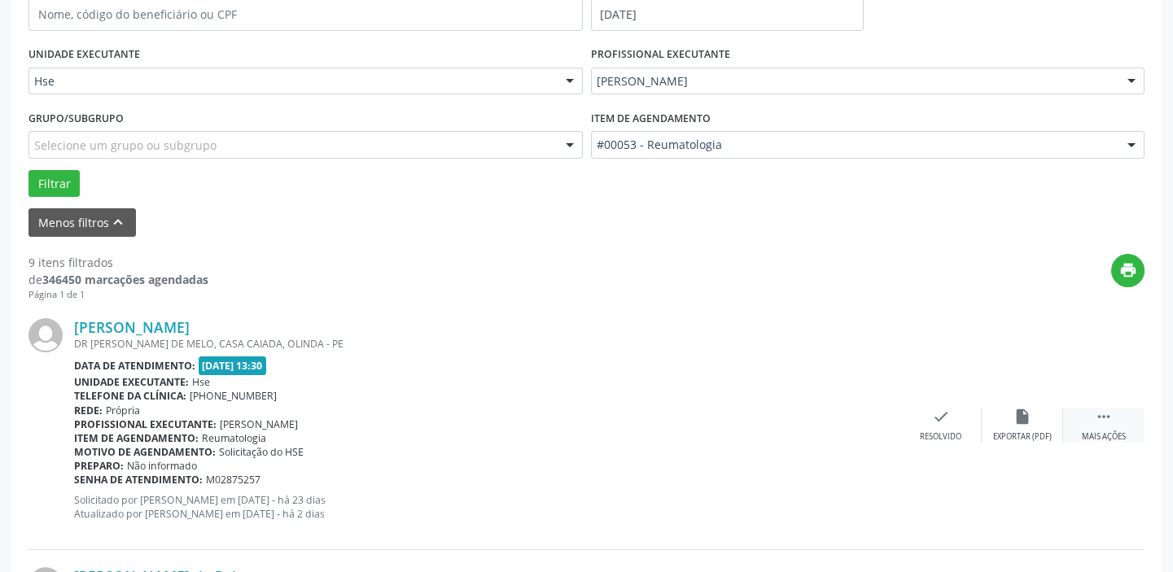
click at [1105, 422] on icon "" at bounding box center [1104, 417] width 18 height 18
click at [1024, 416] on icon "alarm_off" at bounding box center [1023, 417] width 18 height 18
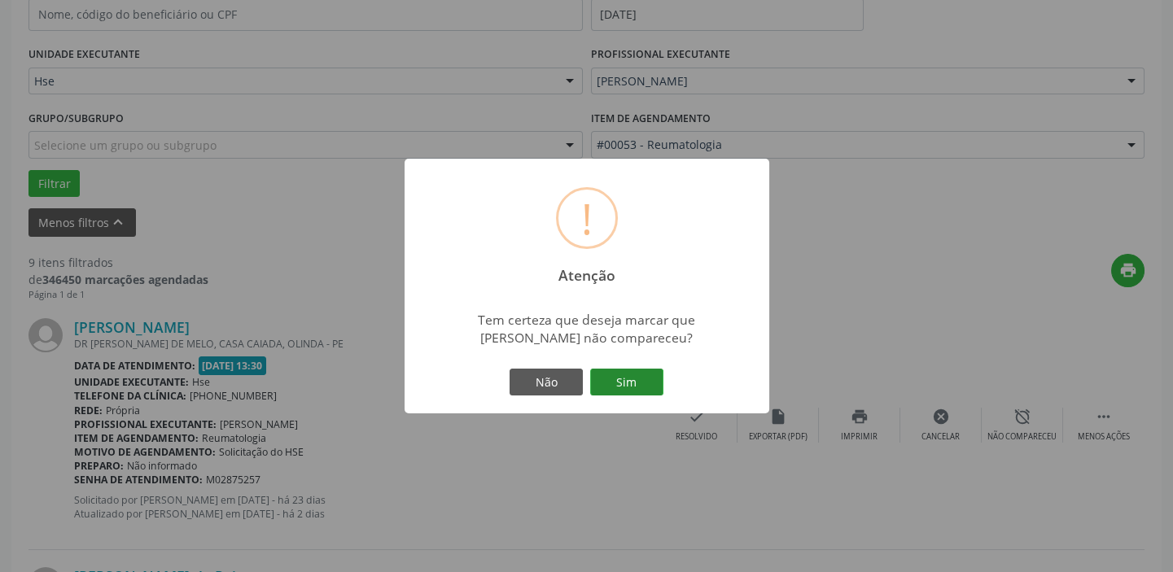
click at [619, 377] on button "Sim" at bounding box center [626, 383] width 73 height 28
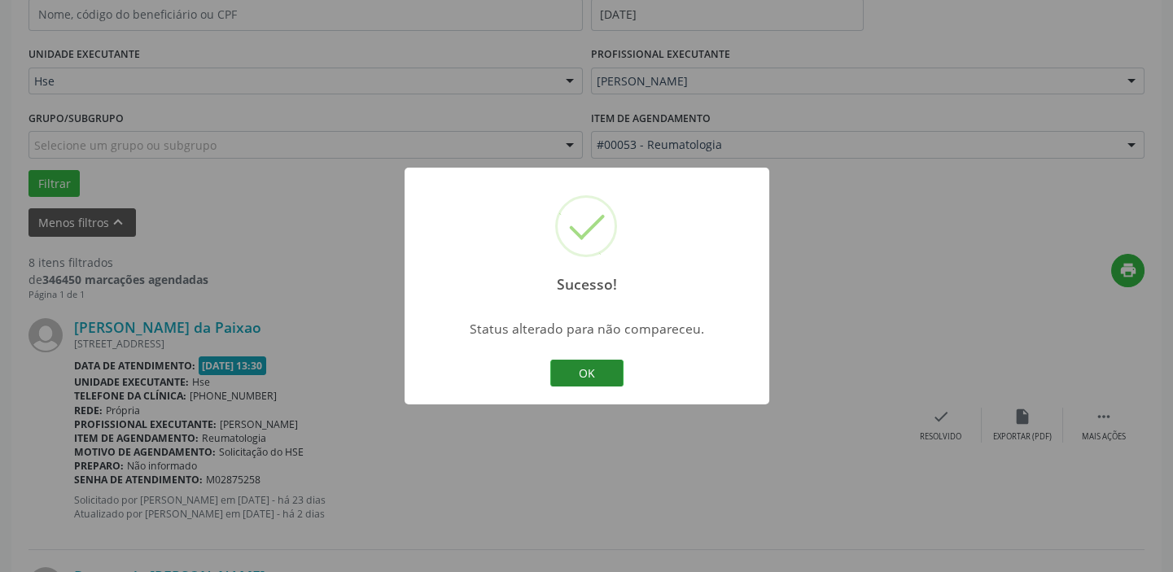
click at [591, 366] on button "OK" at bounding box center [586, 374] width 73 height 28
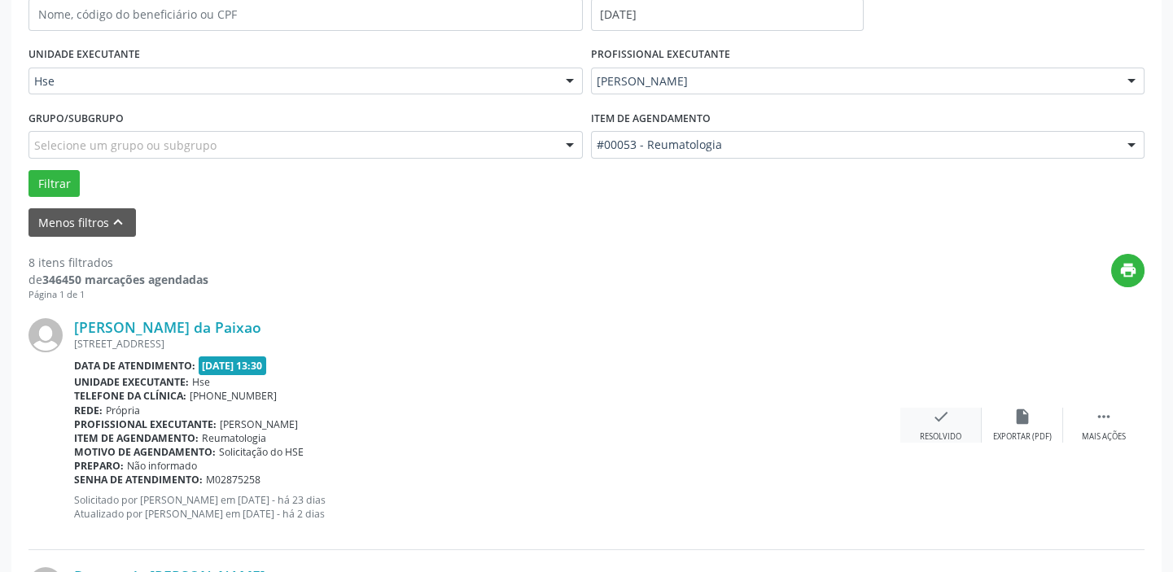
click at [949, 431] on div "Resolvido" at bounding box center [941, 436] width 42 height 11
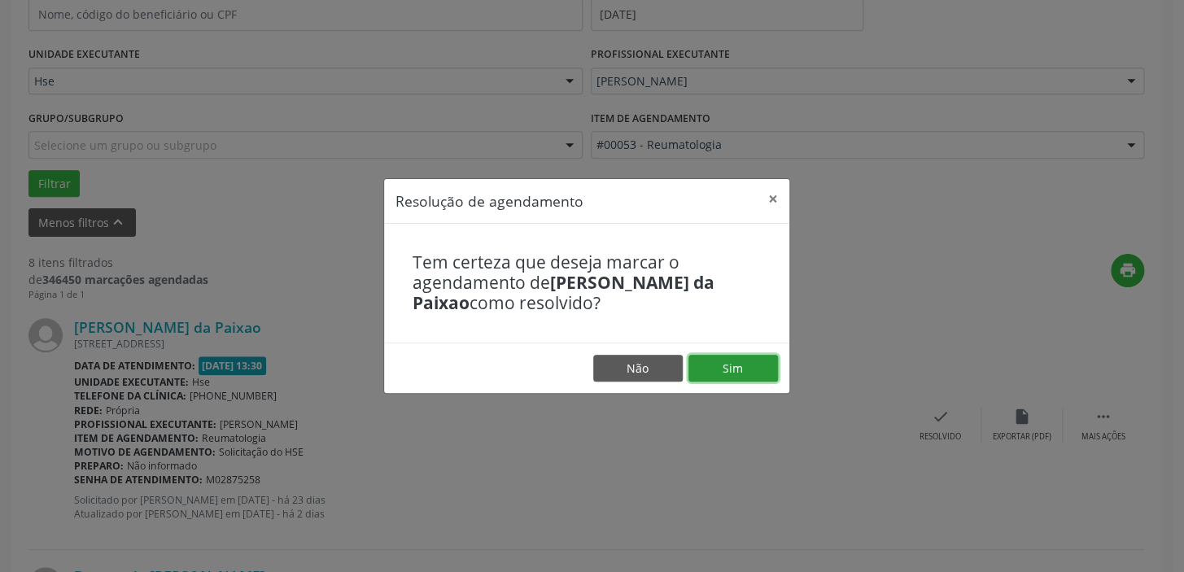
click at [755, 372] on button "Sim" at bounding box center [734, 369] width 90 height 28
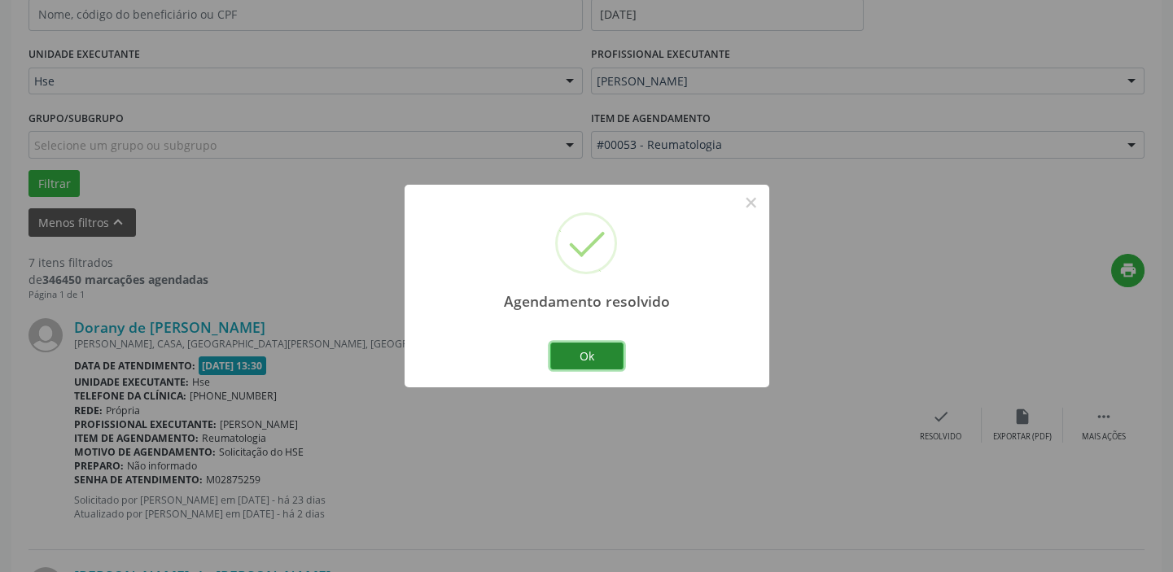
click at [589, 352] on button "Ok" at bounding box center [586, 357] width 73 height 28
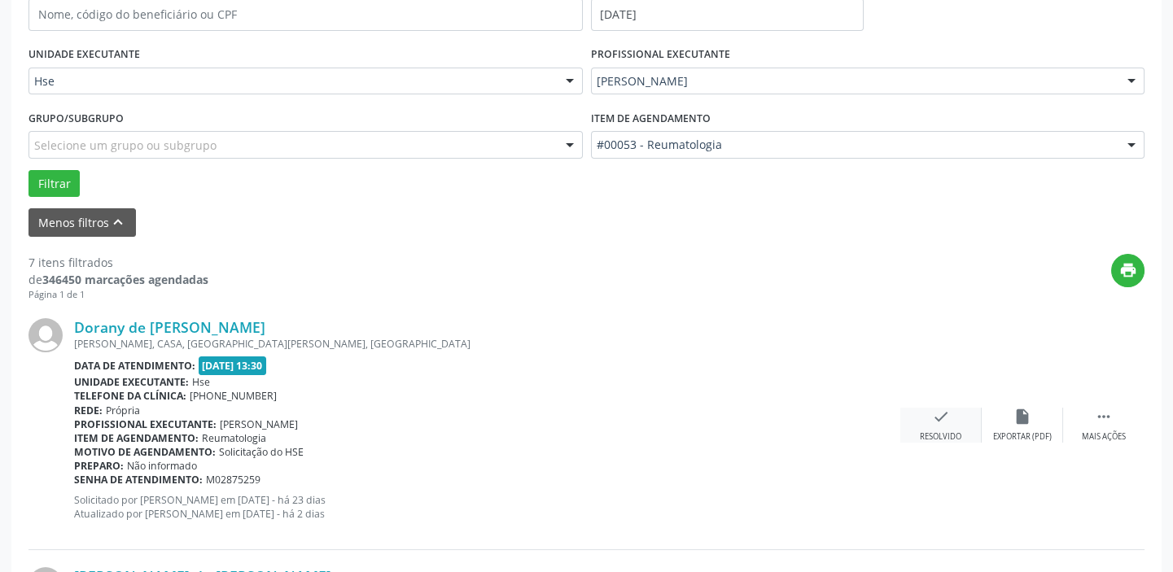
click at [941, 414] on icon "check" at bounding box center [941, 417] width 18 height 18
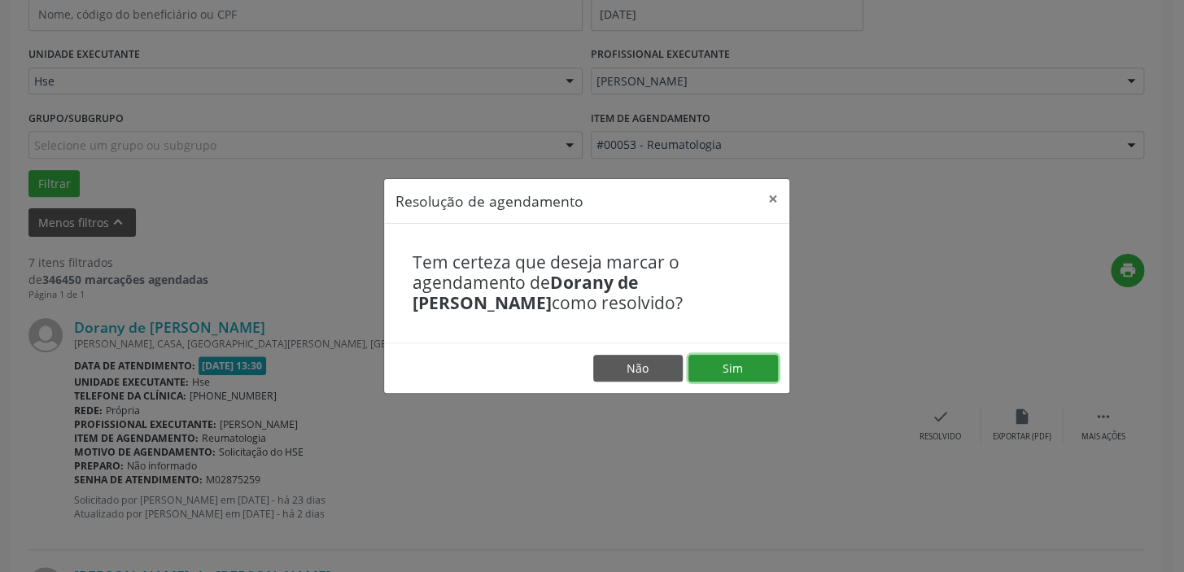
click at [724, 368] on button "Sim" at bounding box center [734, 369] width 90 height 28
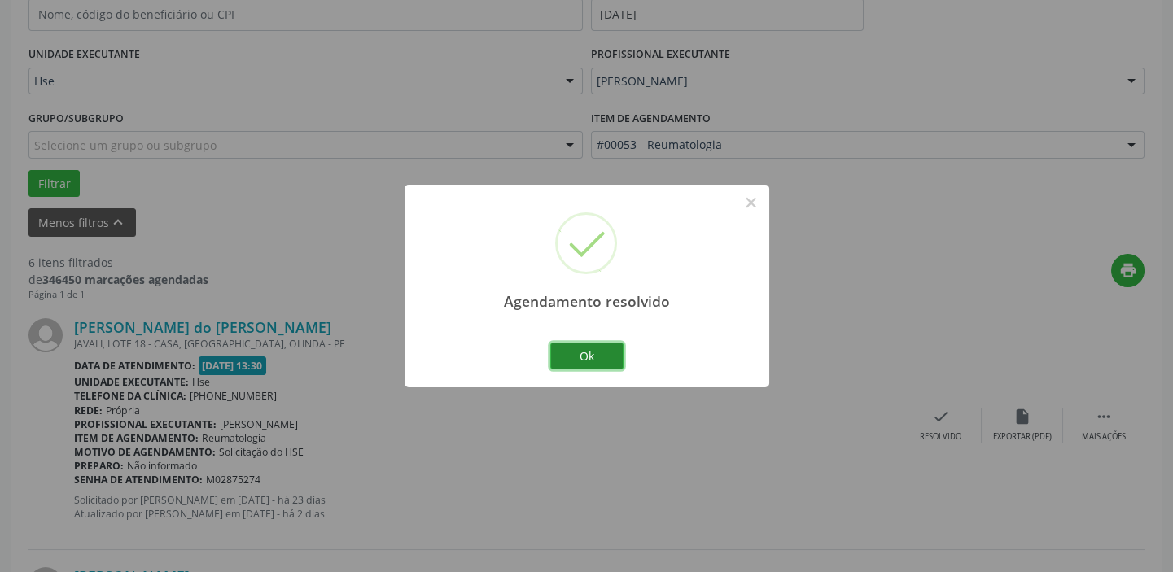
click at [603, 350] on button "Ok" at bounding box center [586, 357] width 73 height 28
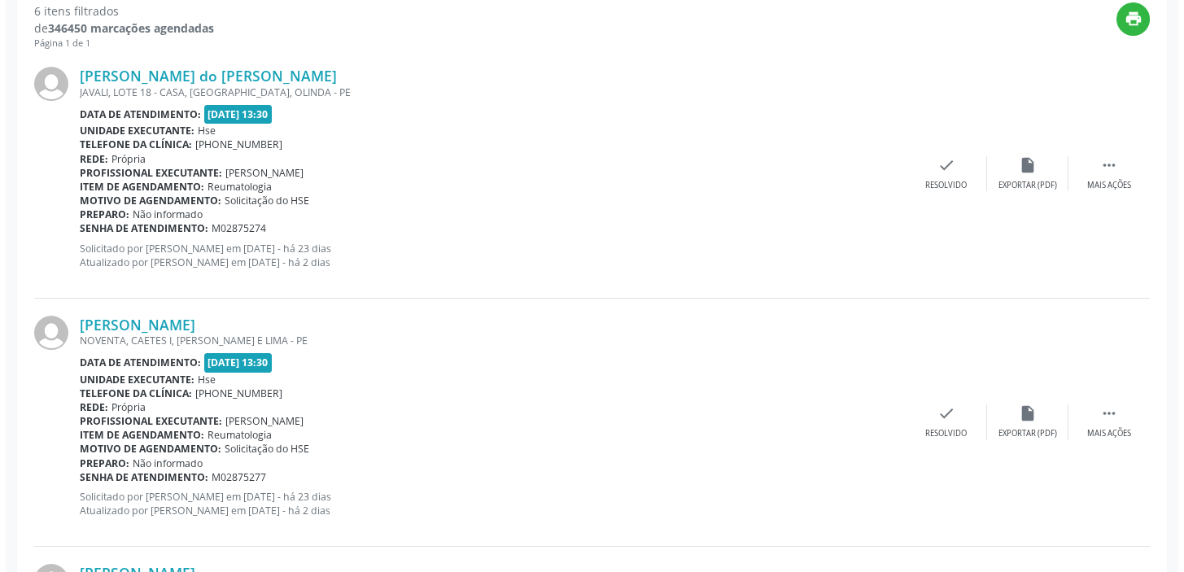
scroll to position [638, 0]
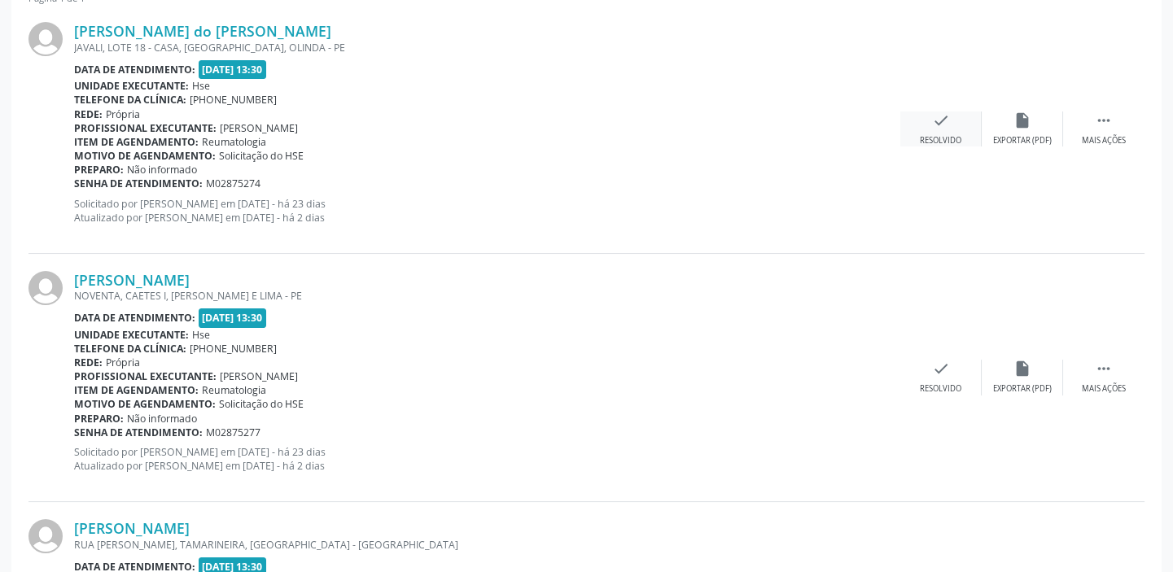
click at [936, 135] on div "Resolvido" at bounding box center [941, 140] width 42 height 11
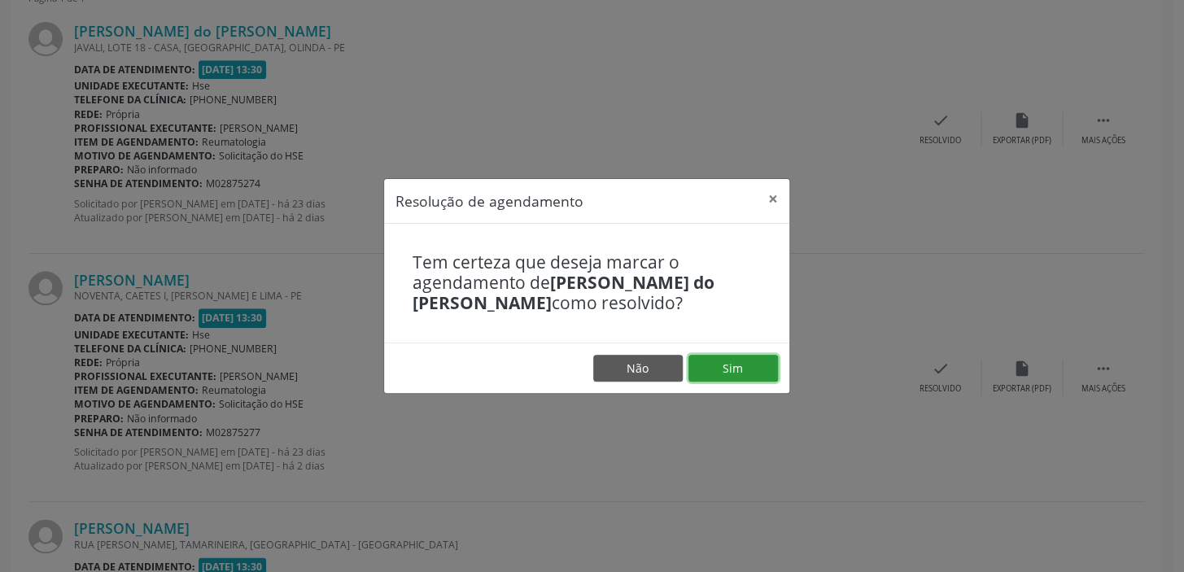
click at [738, 364] on button "Sim" at bounding box center [734, 369] width 90 height 28
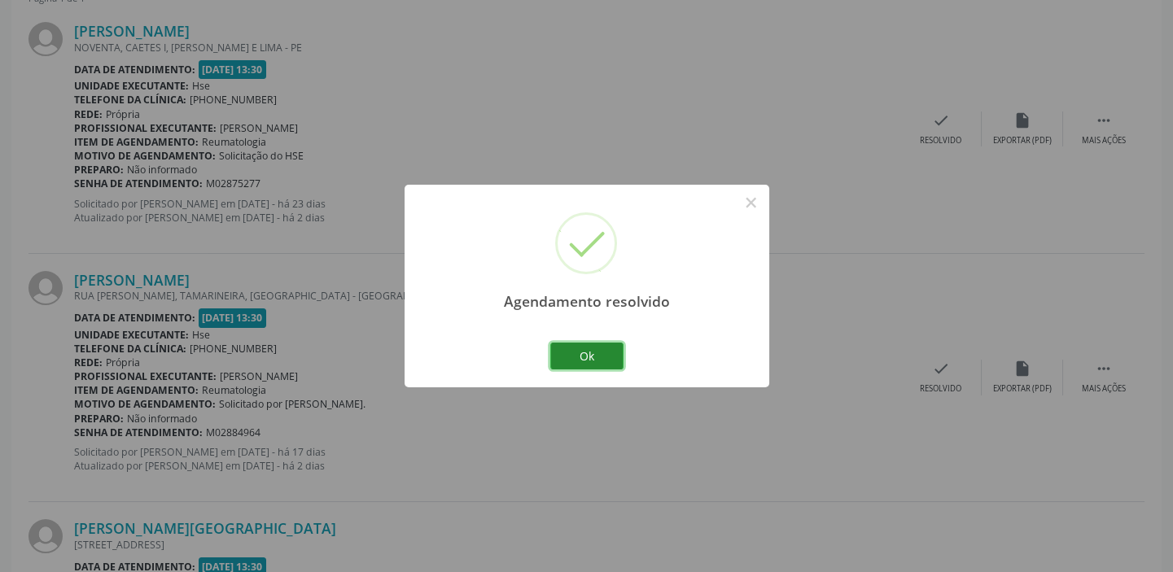
click at [608, 357] on button "Ok" at bounding box center [586, 357] width 73 height 28
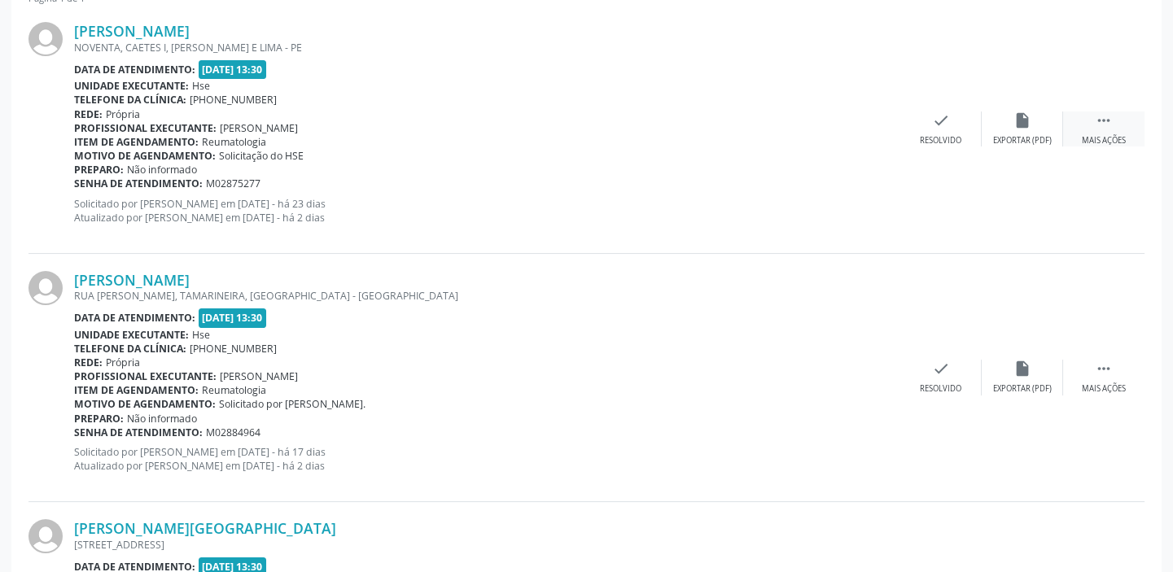
click at [1105, 118] on icon "" at bounding box center [1104, 121] width 18 height 18
click at [1001, 126] on div "alarm_off Não compareceu" at bounding box center [1022, 129] width 81 height 35
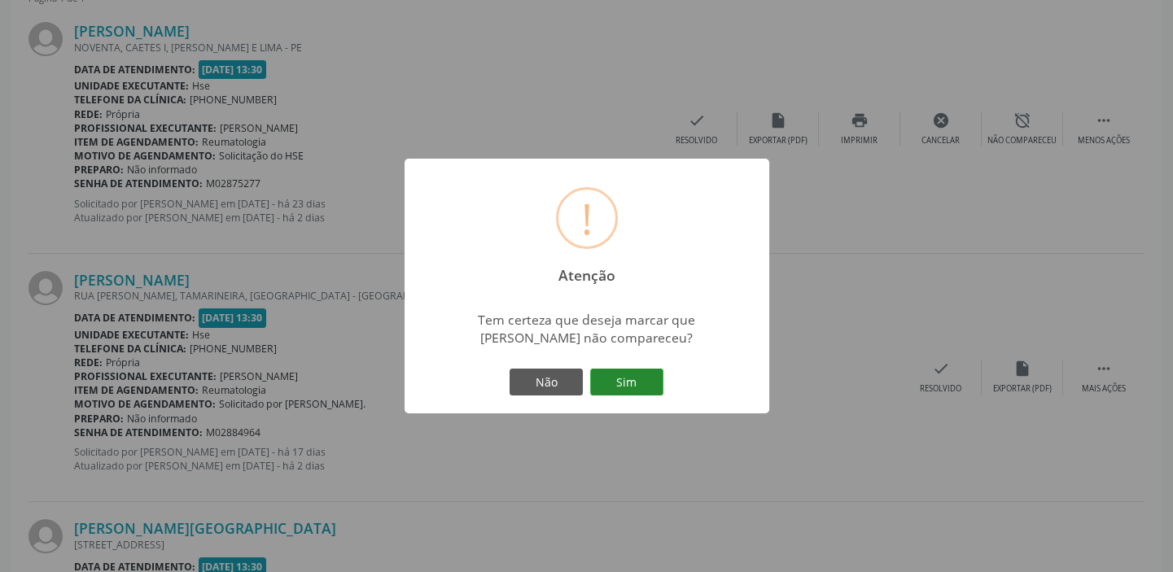
click at [639, 383] on button "Sim" at bounding box center [626, 383] width 73 height 28
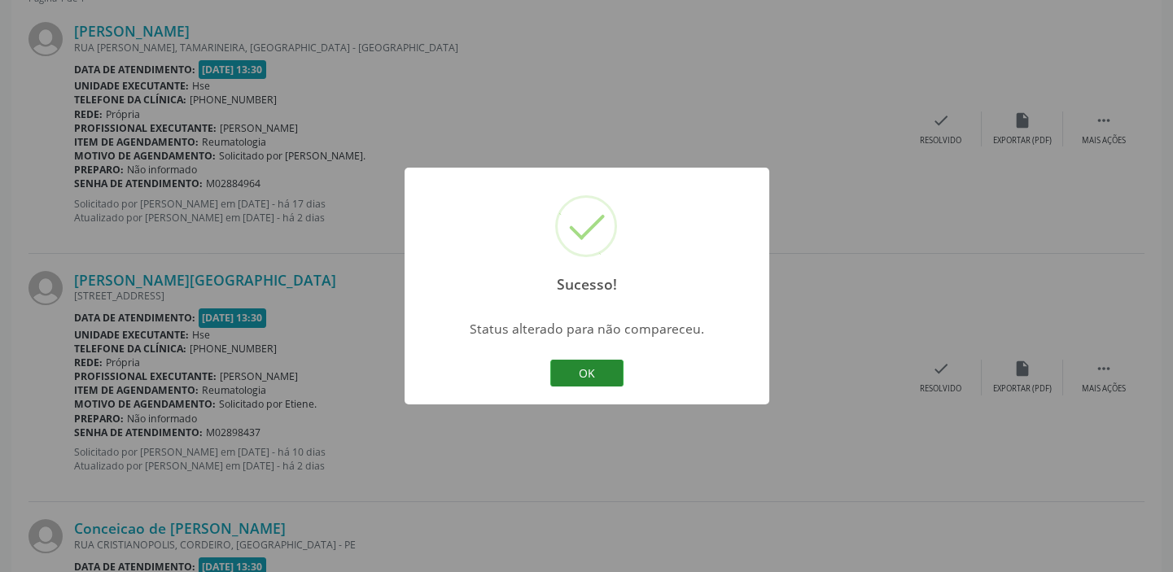
click at [586, 369] on button "OK" at bounding box center [586, 374] width 73 height 28
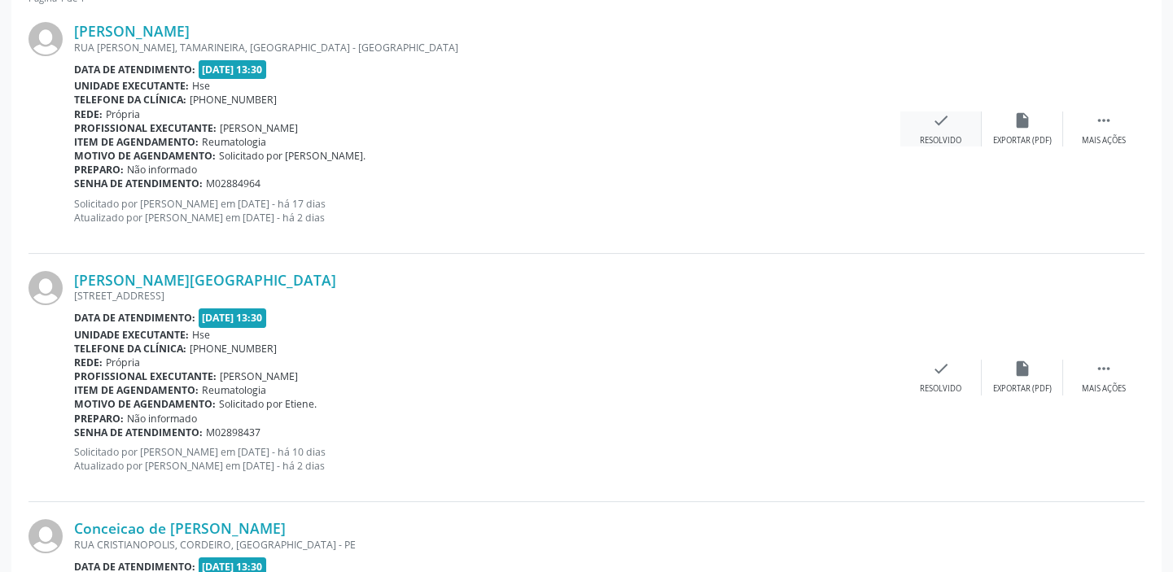
click at [940, 115] on icon "check" at bounding box center [941, 121] width 18 height 18
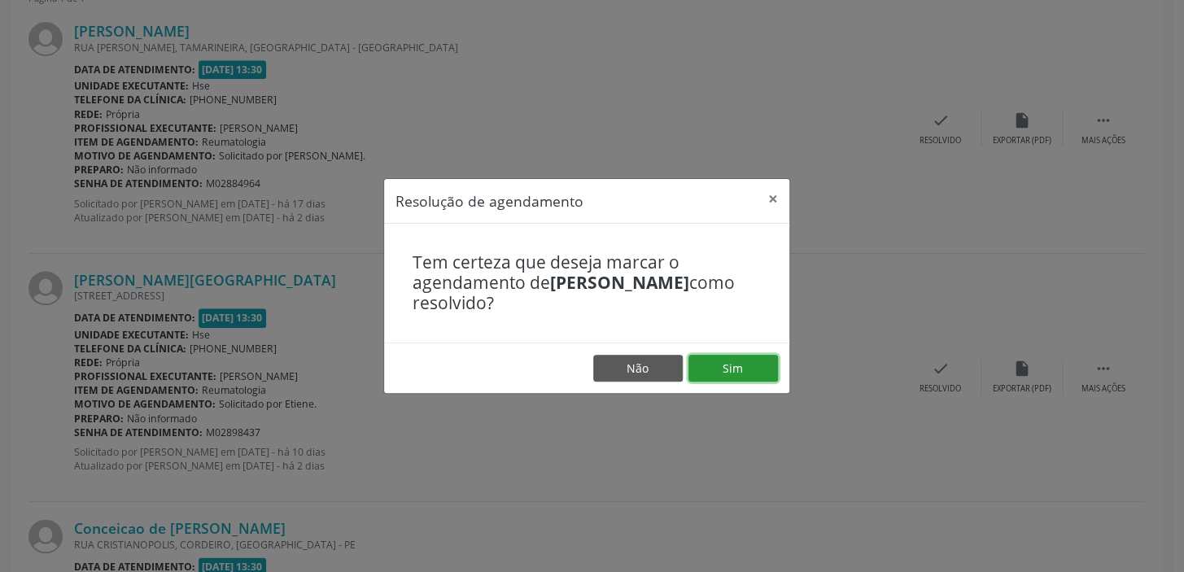
click at [733, 370] on button "Sim" at bounding box center [734, 369] width 90 height 28
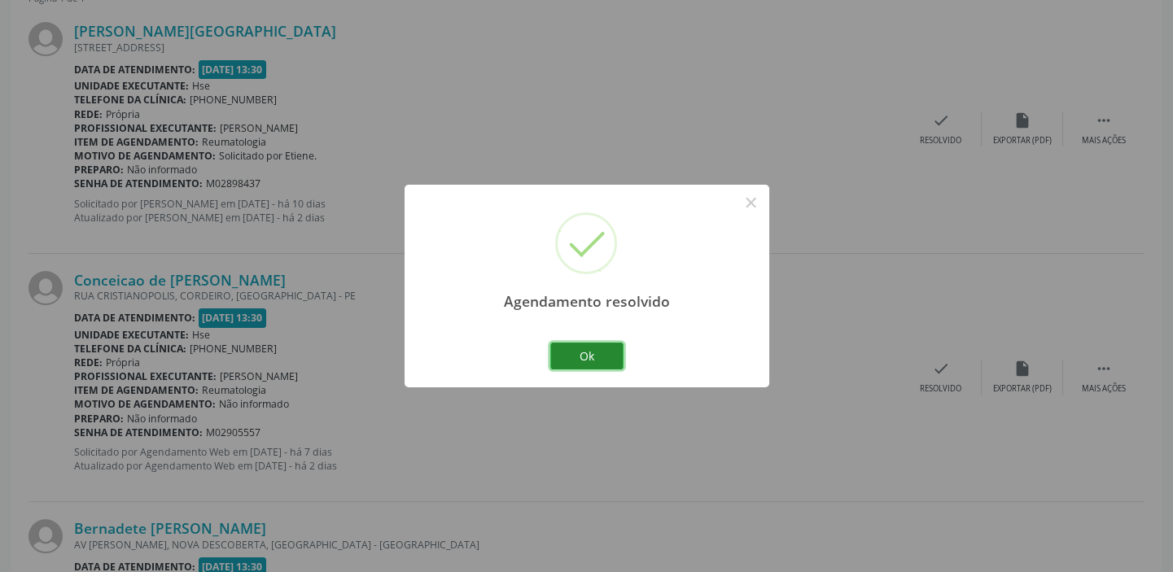
click at [577, 359] on button "Ok" at bounding box center [586, 357] width 73 height 28
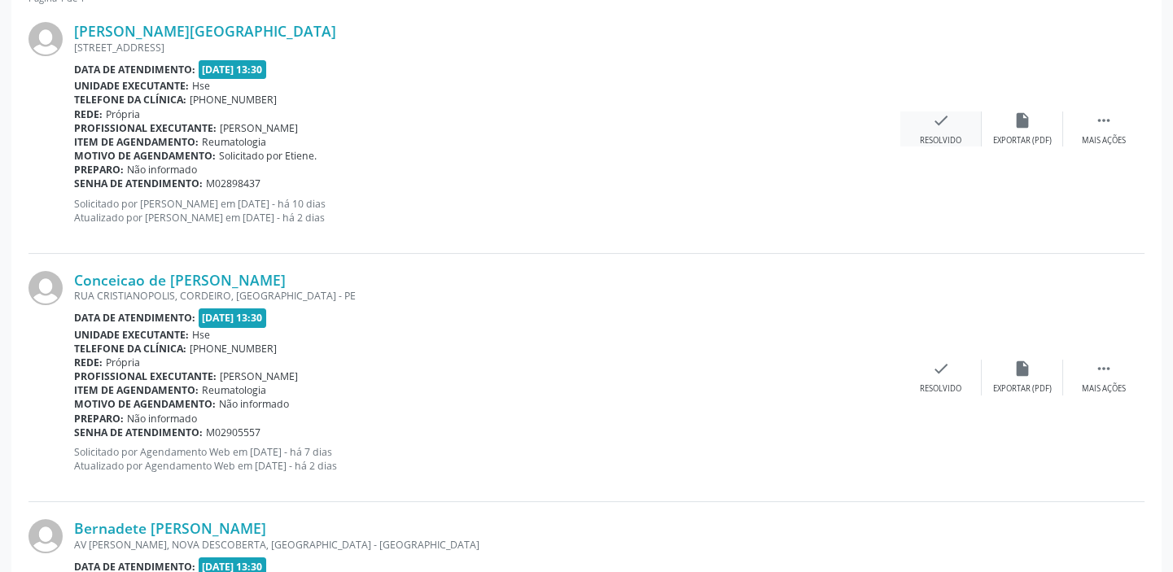
click at [930, 130] on div "check Resolvido" at bounding box center [940, 129] width 81 height 35
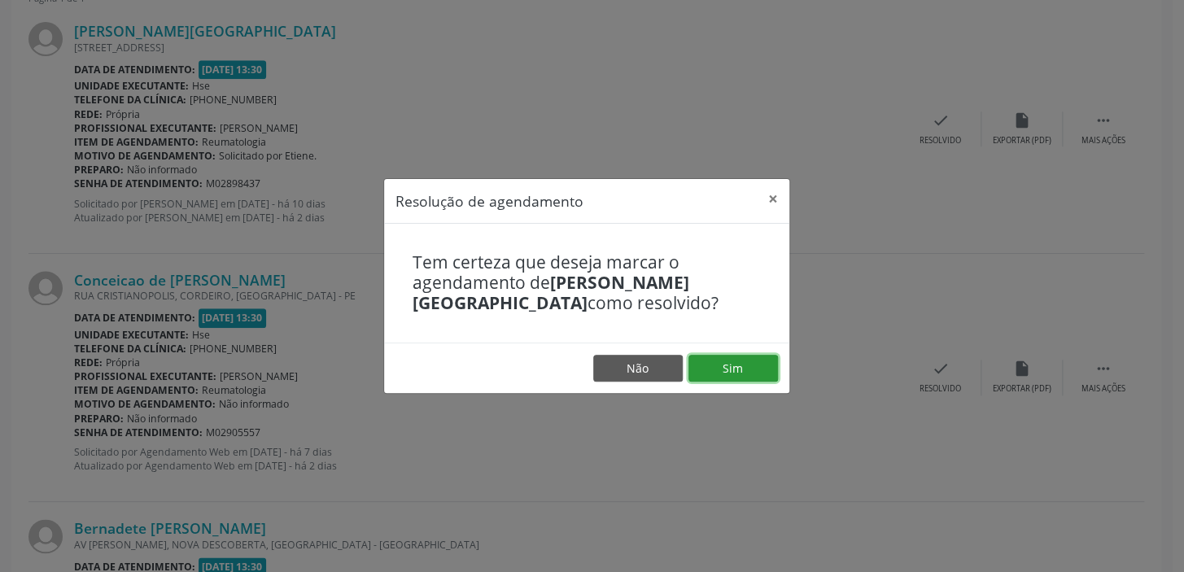
click at [747, 366] on button "Sim" at bounding box center [734, 369] width 90 height 28
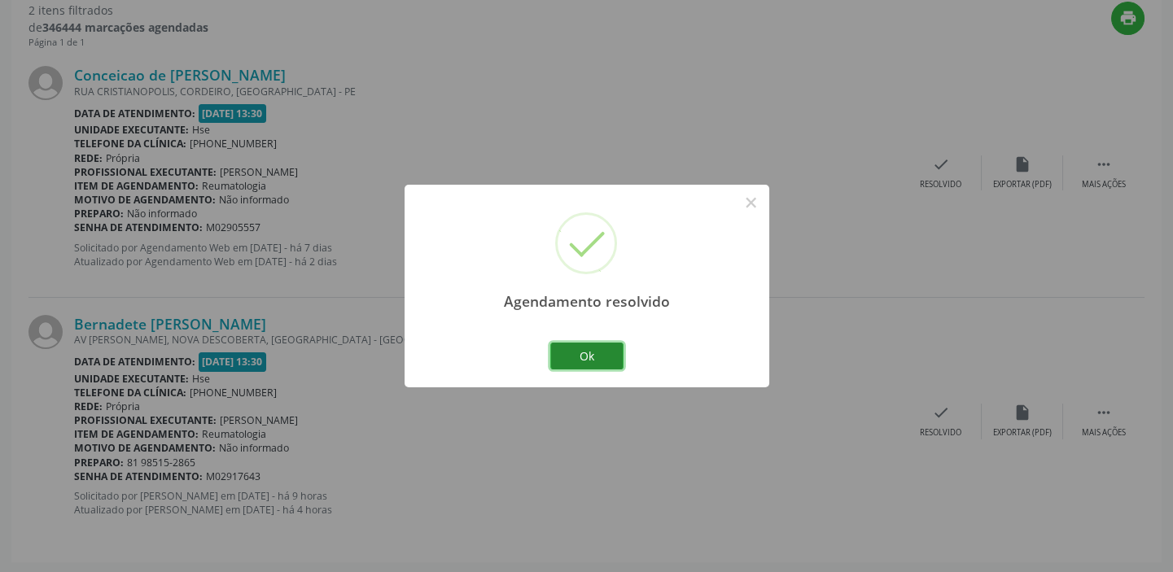
click at [592, 347] on button "Ok" at bounding box center [586, 357] width 73 height 28
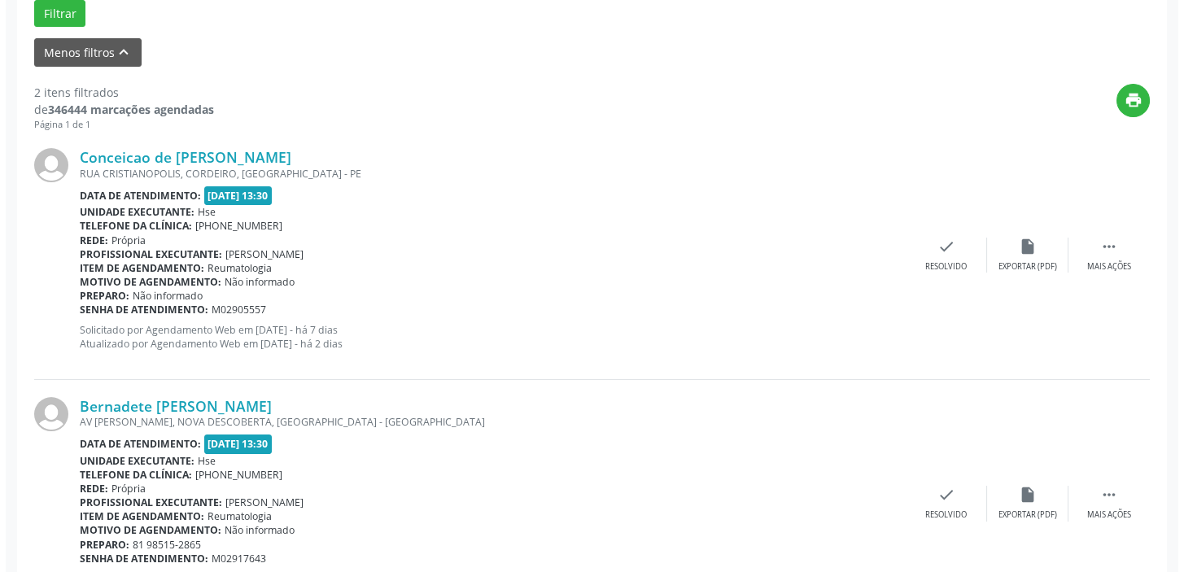
scroll to position [521, 0]
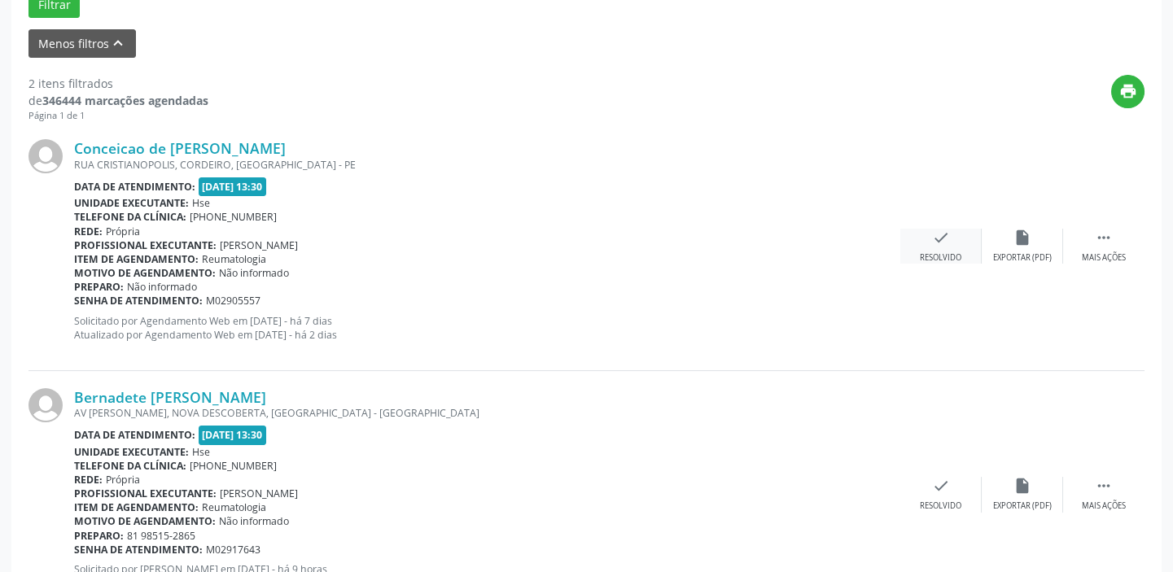
click at [944, 237] on icon "check" at bounding box center [941, 238] width 18 height 18
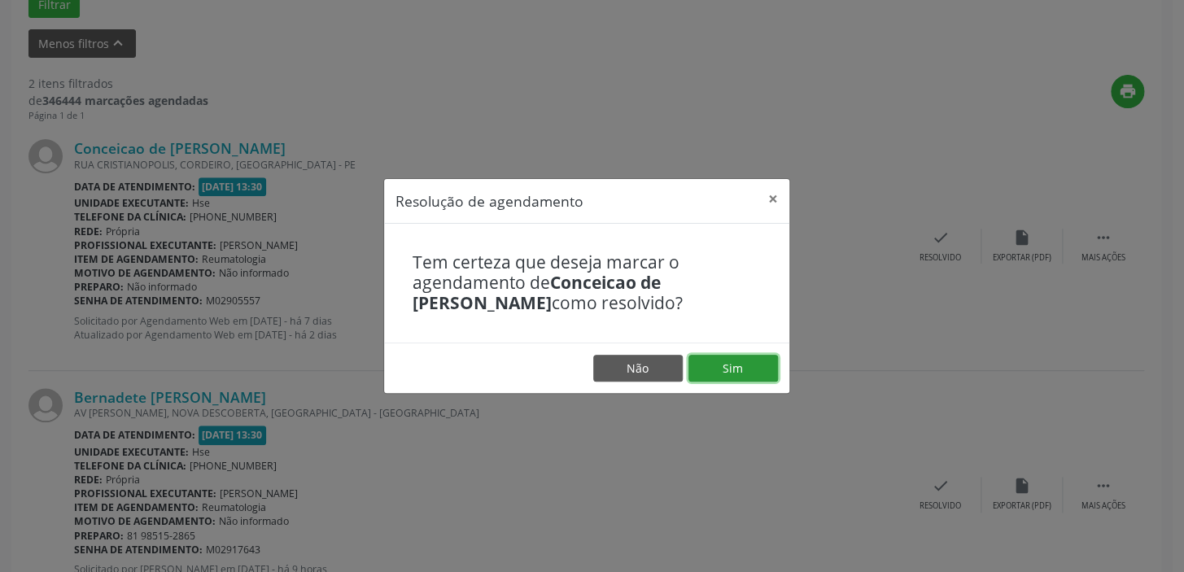
click at [747, 362] on button "Sim" at bounding box center [734, 369] width 90 height 28
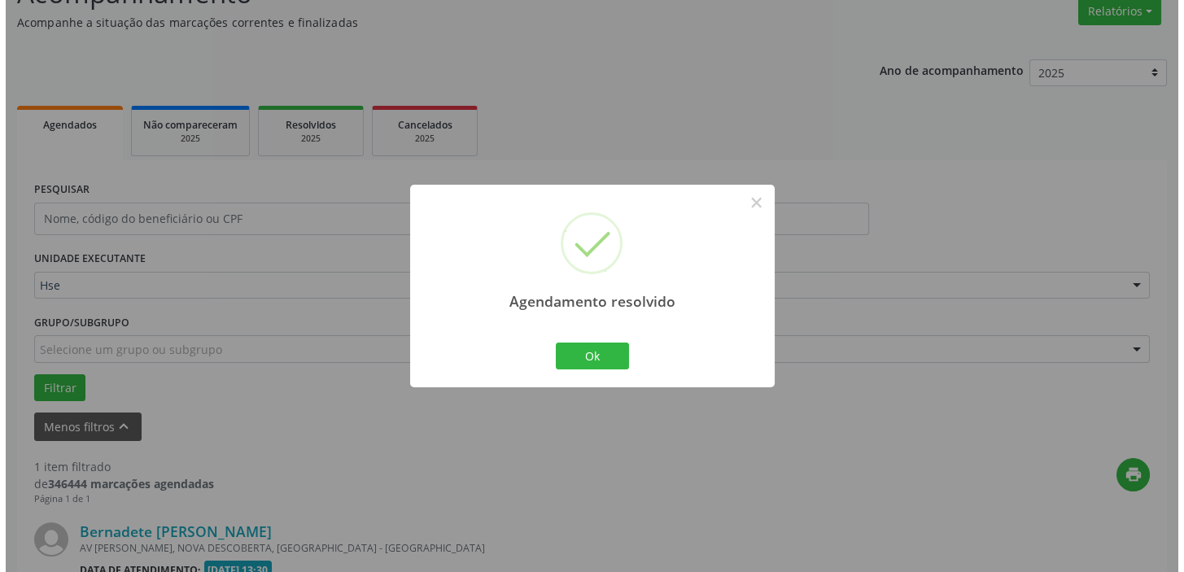
scroll to position [347, 0]
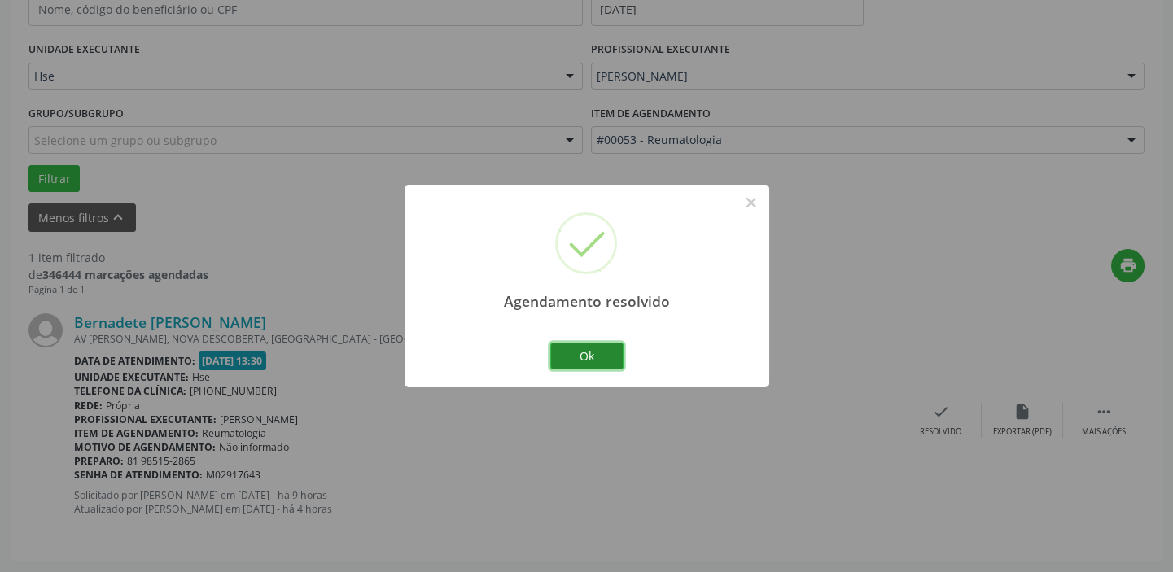
click at [588, 348] on button "Ok" at bounding box center [586, 357] width 73 height 28
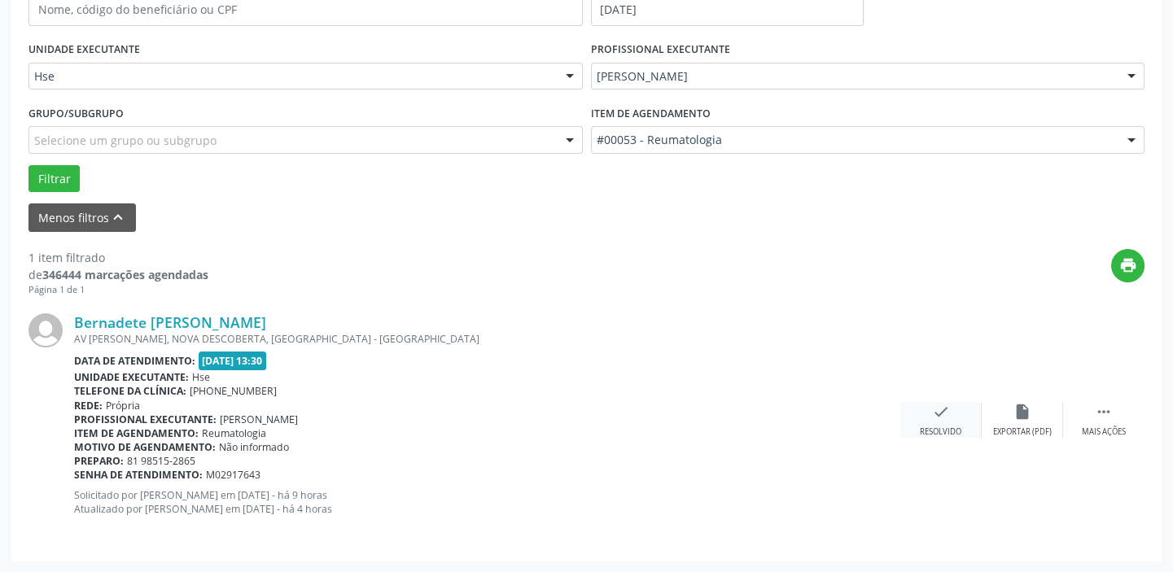
click at [947, 413] on icon "check" at bounding box center [941, 412] width 18 height 18
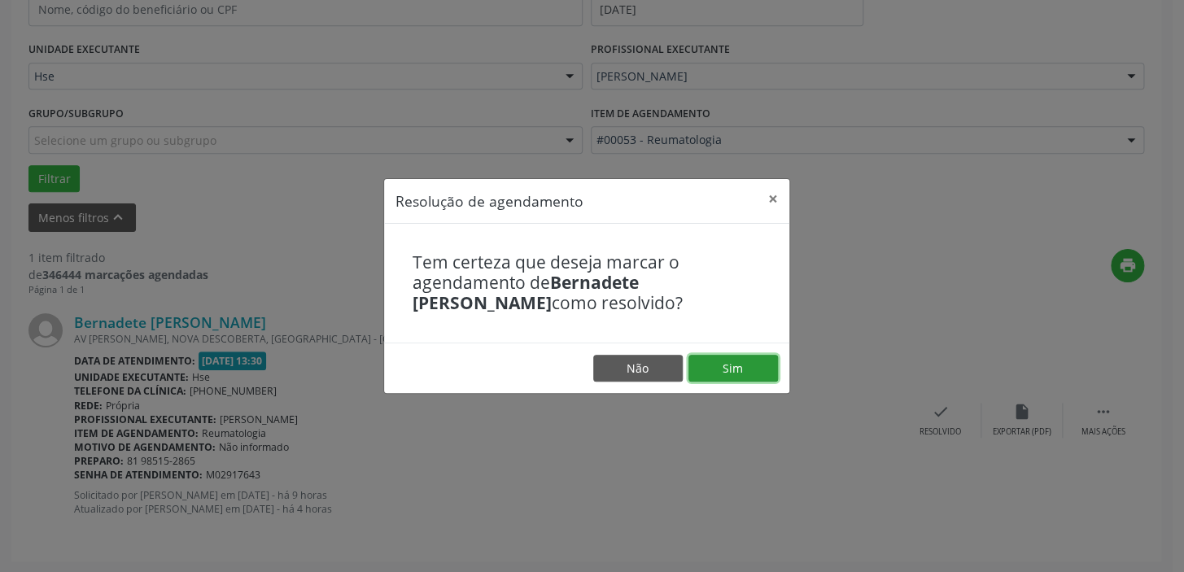
click at [731, 357] on button "Sim" at bounding box center [734, 369] width 90 height 28
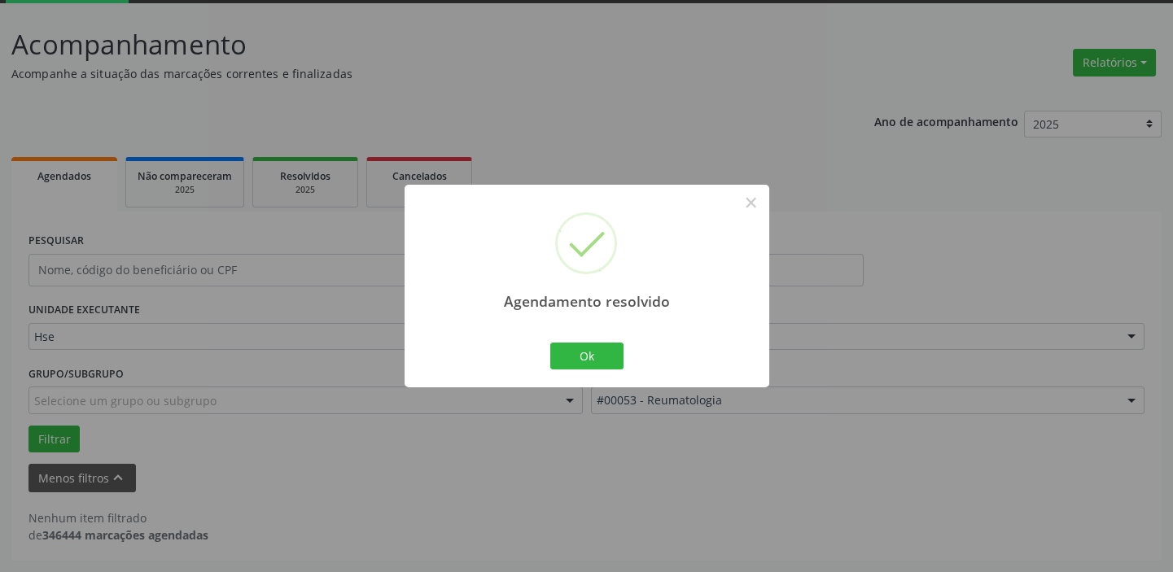
scroll to position [85, 0]
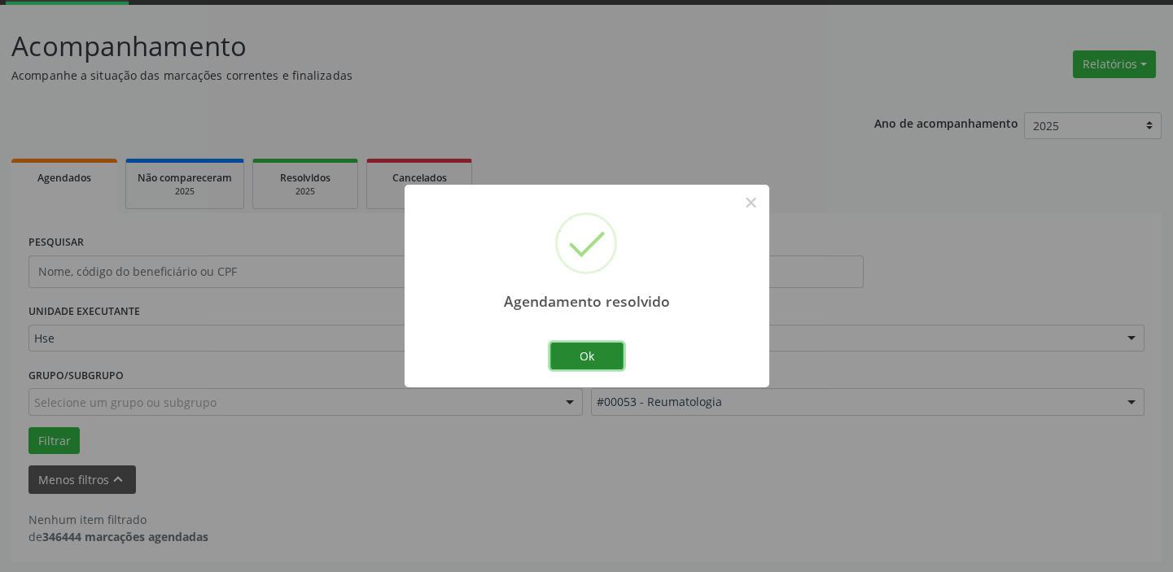
click at [598, 351] on button "Ok" at bounding box center [586, 357] width 73 height 28
